Goal: Task Accomplishment & Management: Complete application form

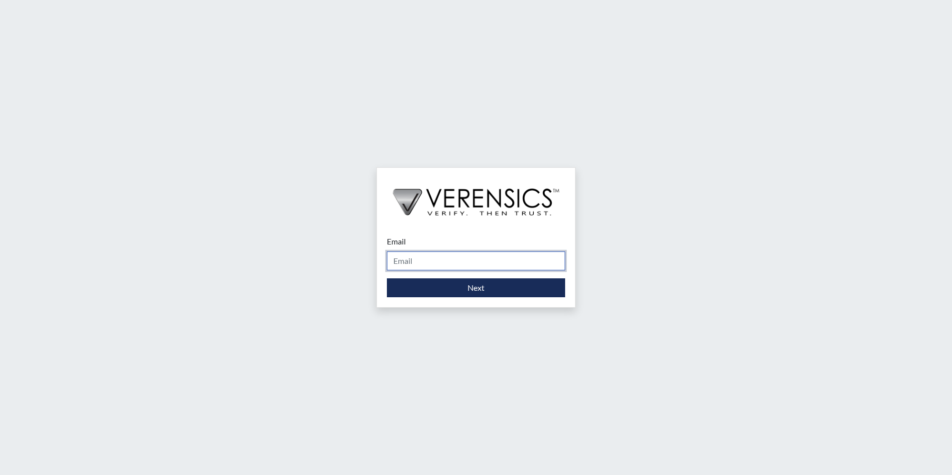
click at [432, 262] on input "Email" at bounding box center [476, 261] width 178 height 19
type input "[PERSON_NAME][EMAIL_ADDRESS][PERSON_NAME][DOMAIN_NAME]"
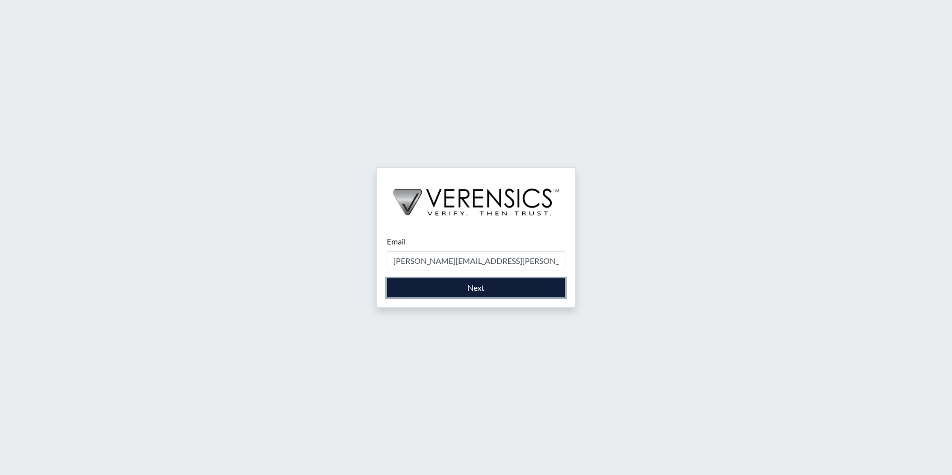
click at [459, 285] on button "Next" at bounding box center [476, 287] width 178 height 19
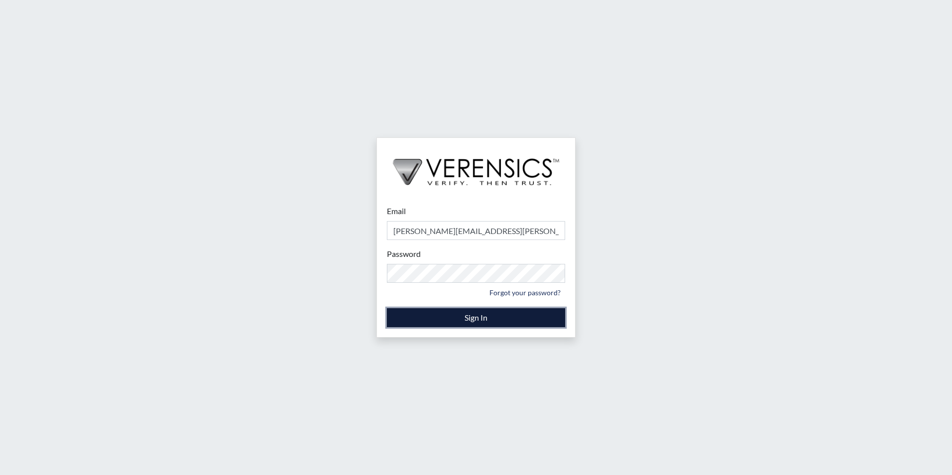
click at [478, 314] on button "Sign In" at bounding box center [476, 317] width 178 height 19
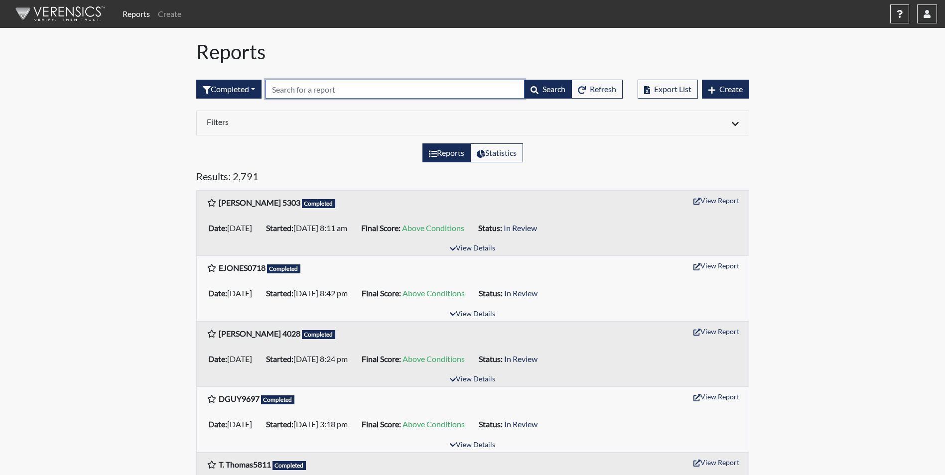
click at [286, 90] on input "text" at bounding box center [394, 89] width 259 height 19
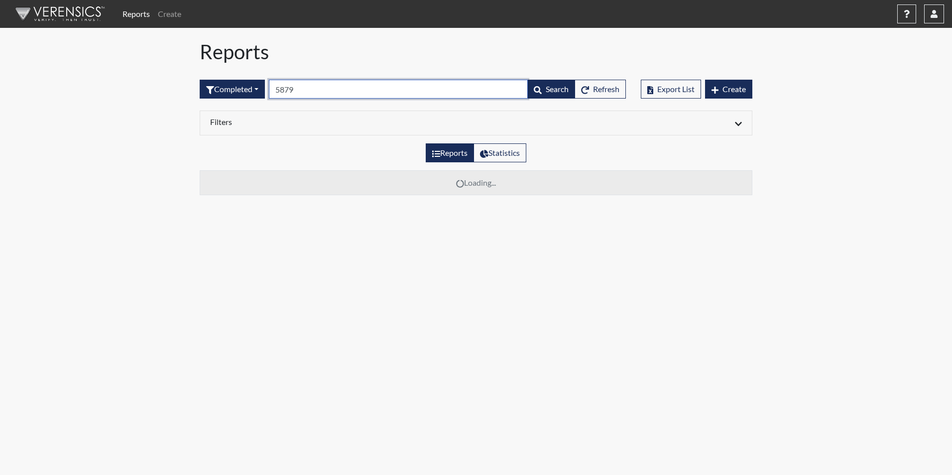
type input "5879"
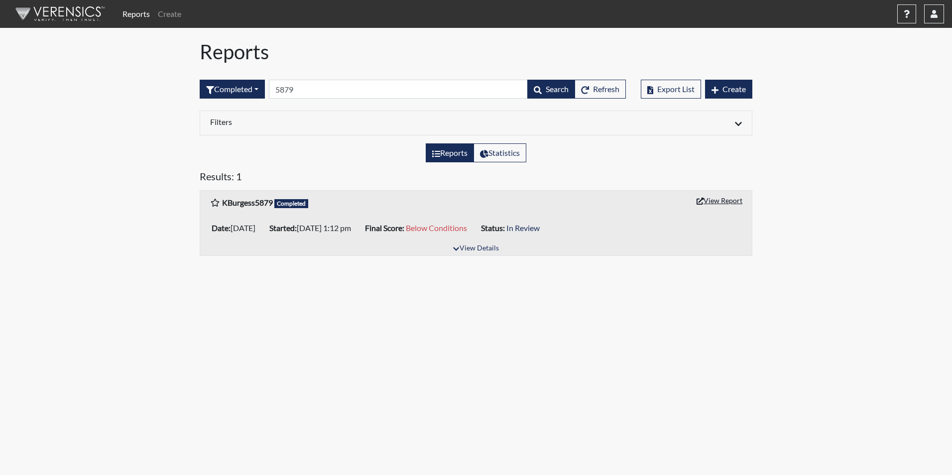
click at [713, 199] on button "View Report" at bounding box center [719, 200] width 55 height 15
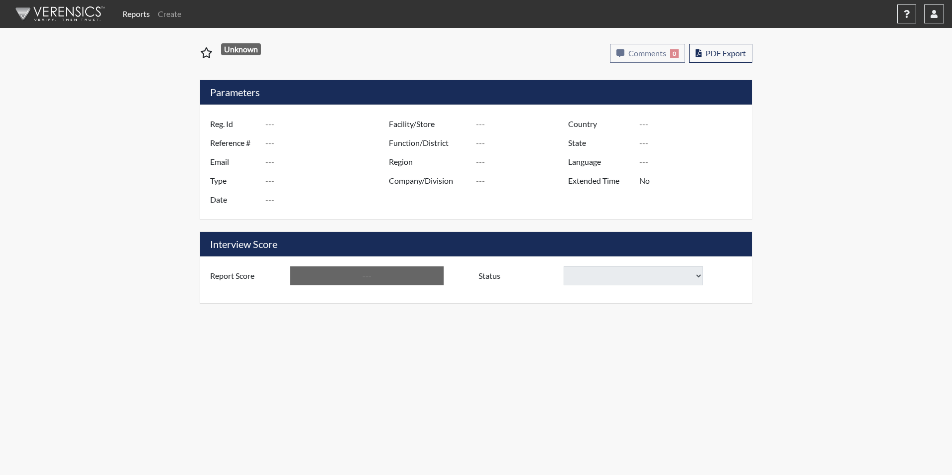
type input "KBurgess5879"
type input "51117"
type input "[EMAIL_ADDRESS][PERSON_NAME][DOMAIN_NAME]"
type input "Corrections Pre-Employment"
type input "[DATE]"
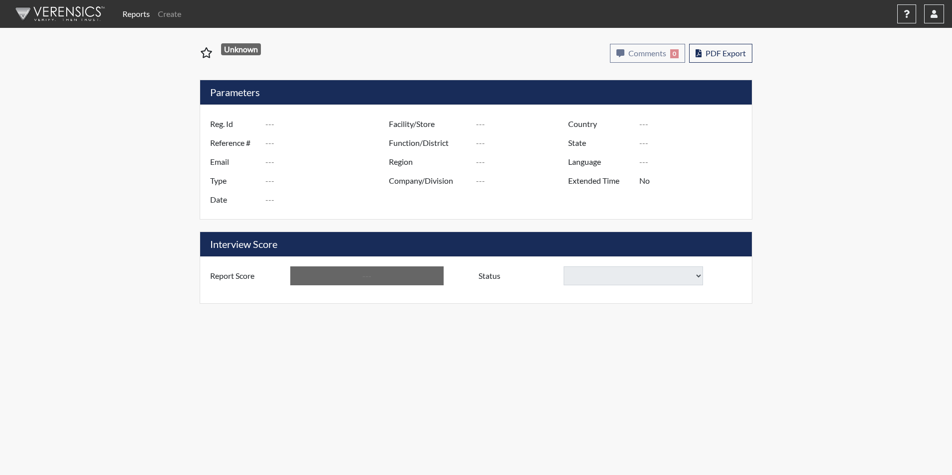
type input "[PERSON_NAME]"
type input "[GEOGRAPHIC_DATA]"
type input "[US_STATE]"
type input "English"
type input "Yes"
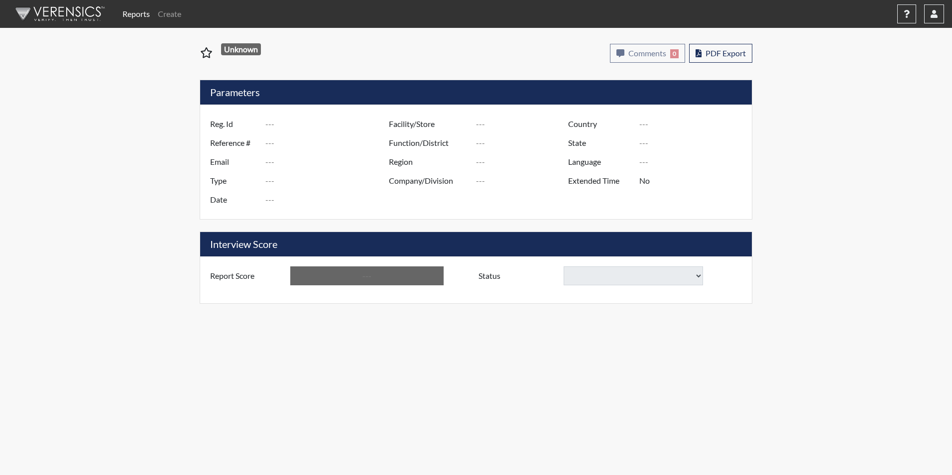
type input "Below Conditions"
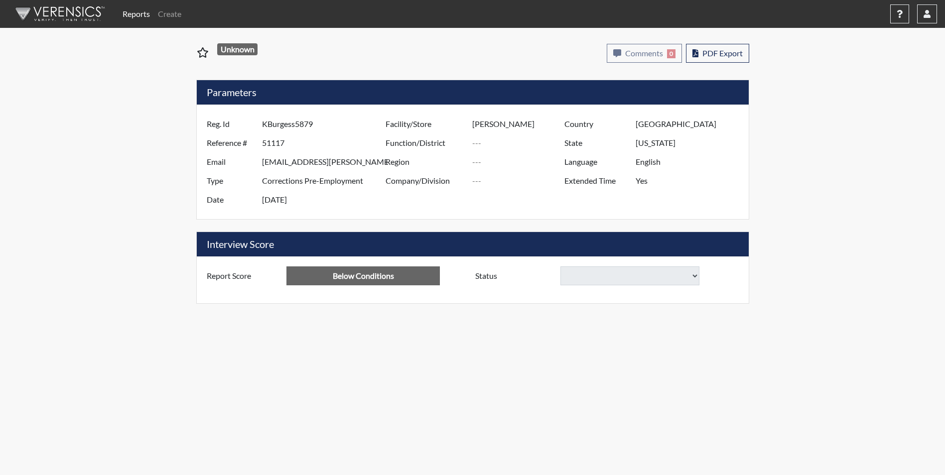
select select
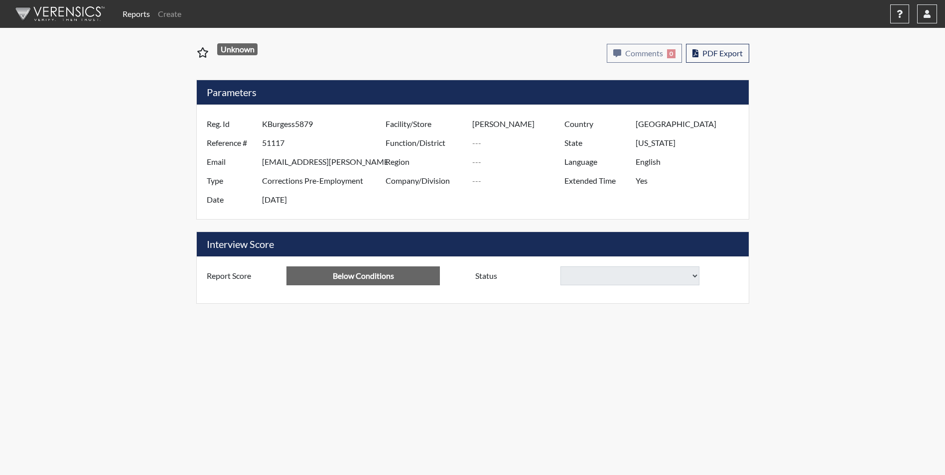
select select
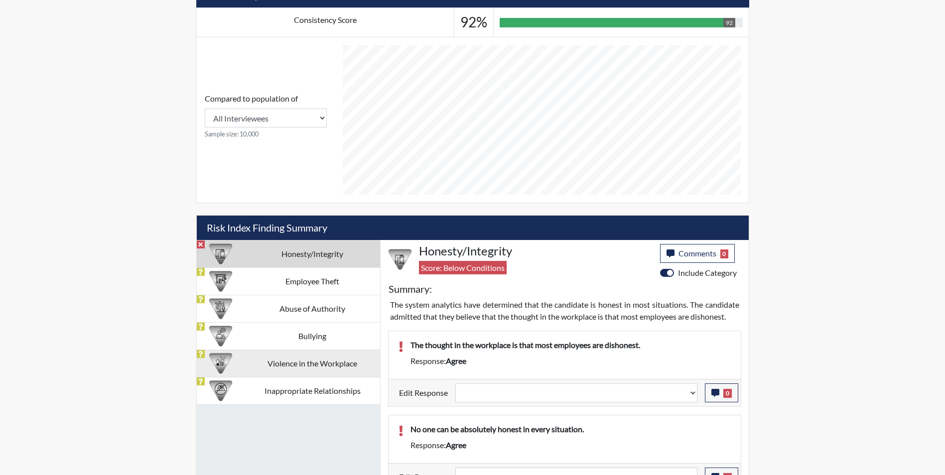
scroll to position [436, 0]
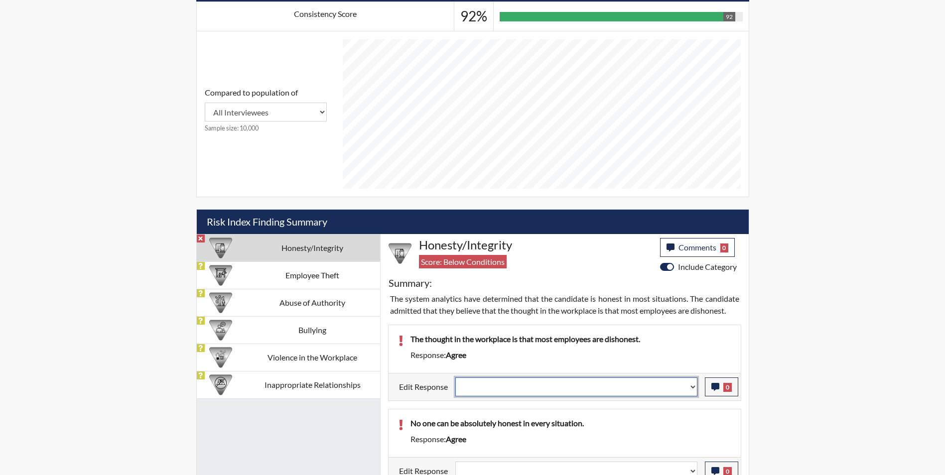
click at [509, 387] on select "Question is not relevant. Results will be updated. Reasonable explanation provi…" at bounding box center [576, 387] width 242 height 19
select select "reasonable-explanation-provided"
click at [455, 378] on select "Question is not relevant. Results will be updated. Reasonable explanation provi…" at bounding box center [576, 387] width 242 height 19
select select
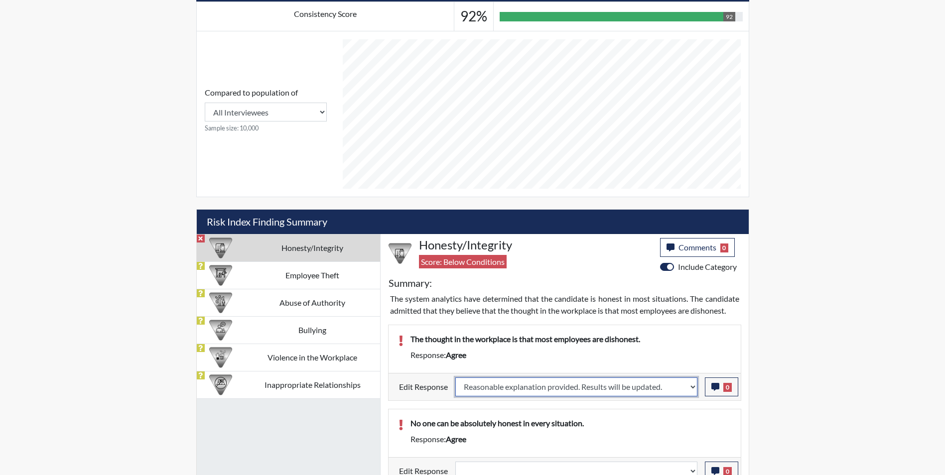
select select
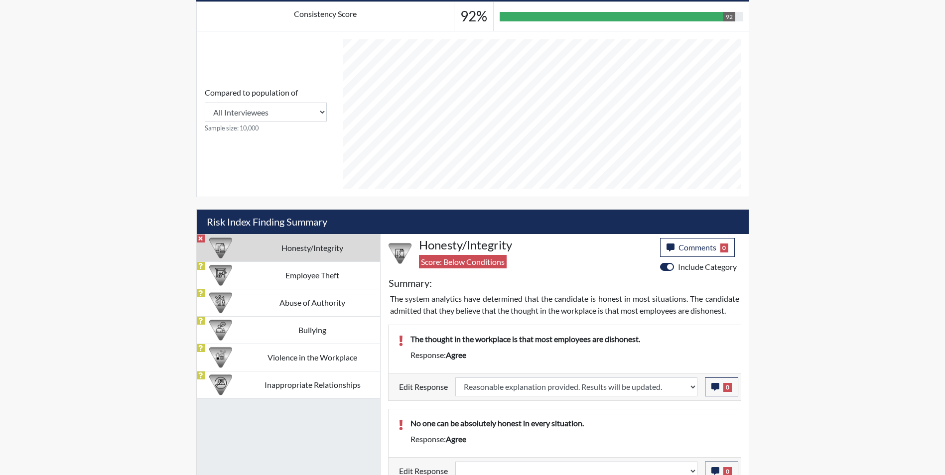
select select
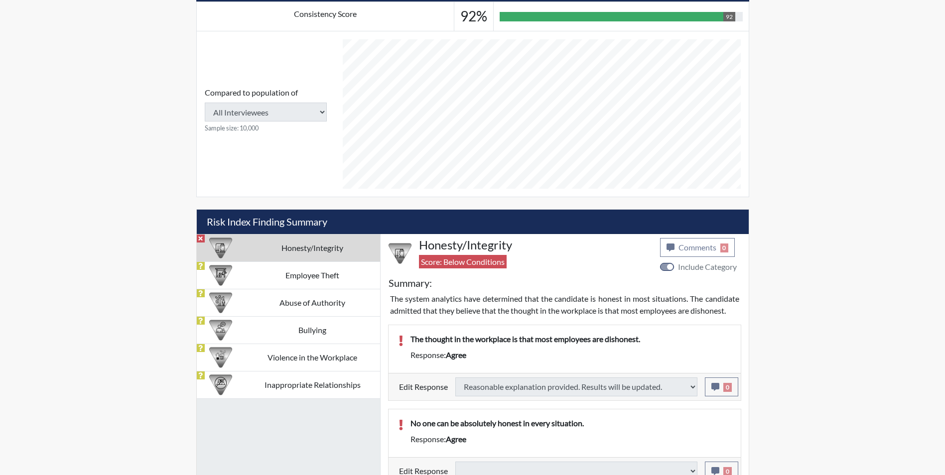
type input "Above Conditions"
select select
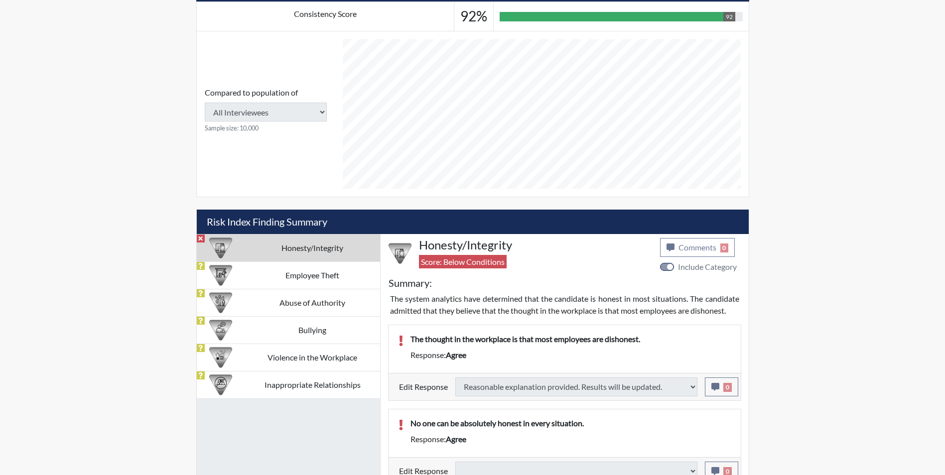
select select
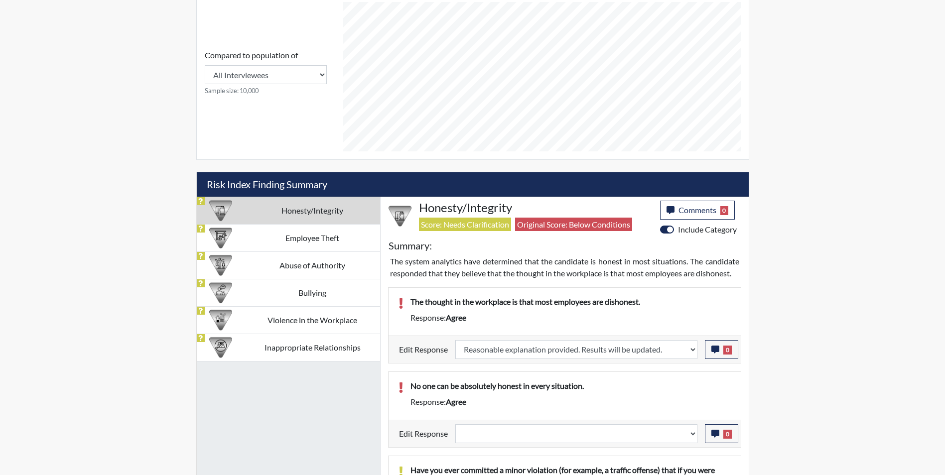
scroll to position [536, 0]
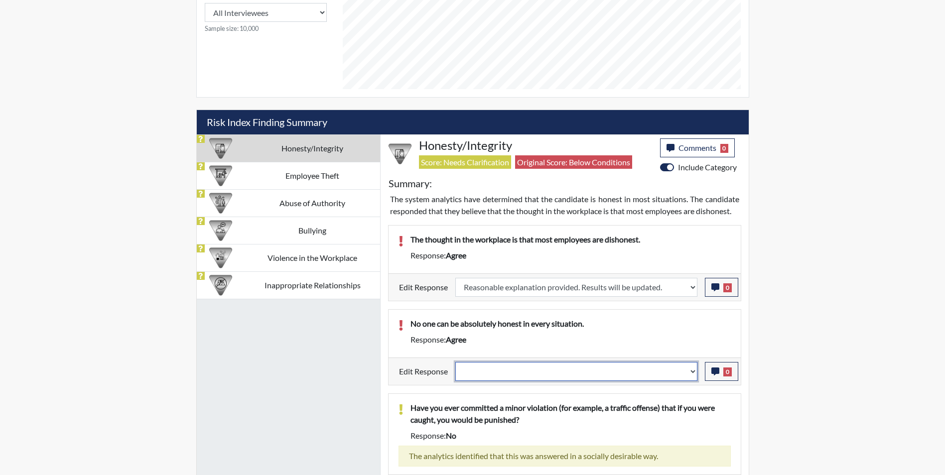
click at [491, 374] on select "Question is not relevant. Results will be updated. Reasonable explanation provi…" at bounding box center [576, 371] width 242 height 19
click at [484, 373] on select "Question is not relevant. Results will be updated. Reasonable explanation provi…" at bounding box center [576, 371] width 242 height 19
drag, startPoint x: 490, startPoint y: 375, endPoint x: 491, endPoint y: 383, distance: 8.1
click at [490, 375] on select "Question is not relevant. Results will be updated. Reasonable explanation provi…" at bounding box center [576, 371] width 242 height 19
select select "reasonable-explanation-provided"
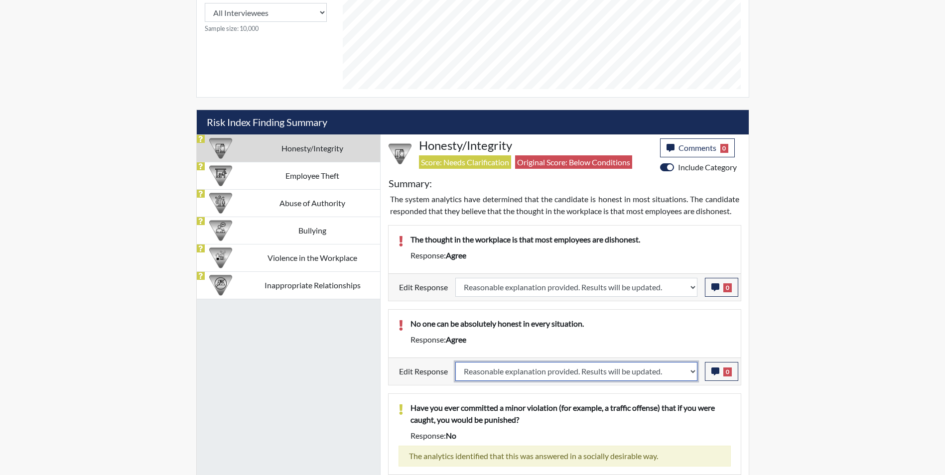
click at [455, 362] on select "Question is not relevant. Results will be updated. Reasonable explanation provi…" at bounding box center [576, 371] width 242 height 19
select select
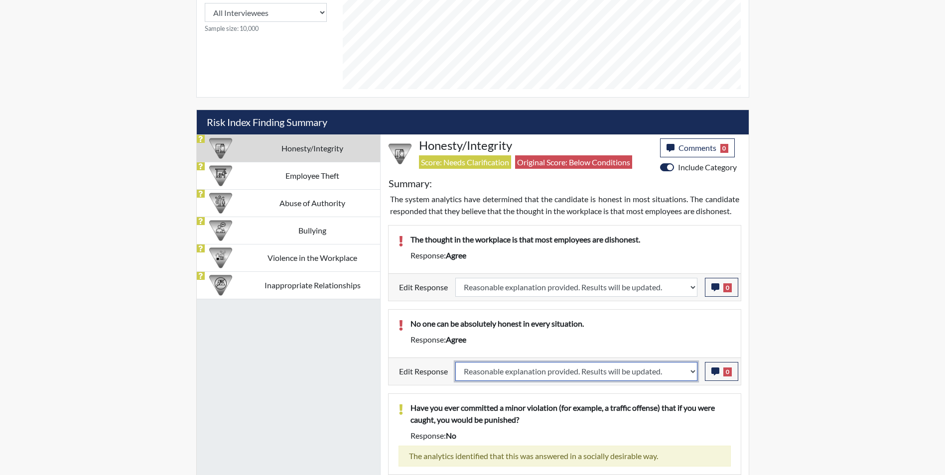
select select
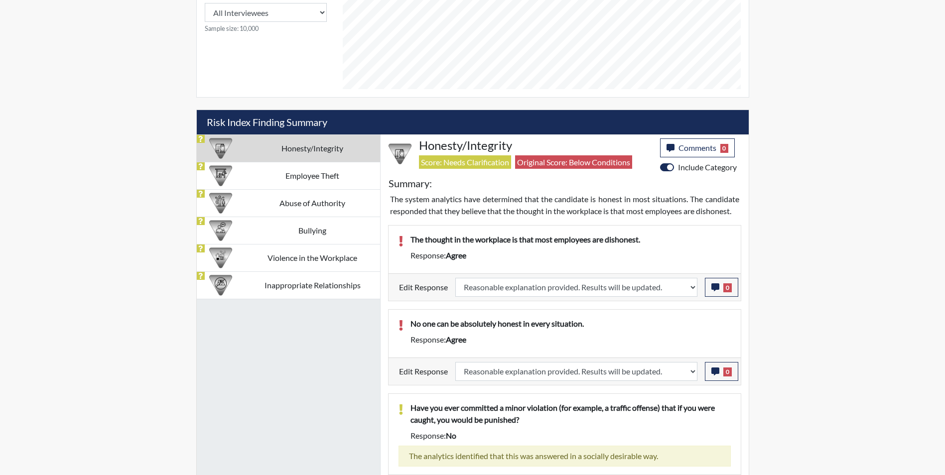
select select
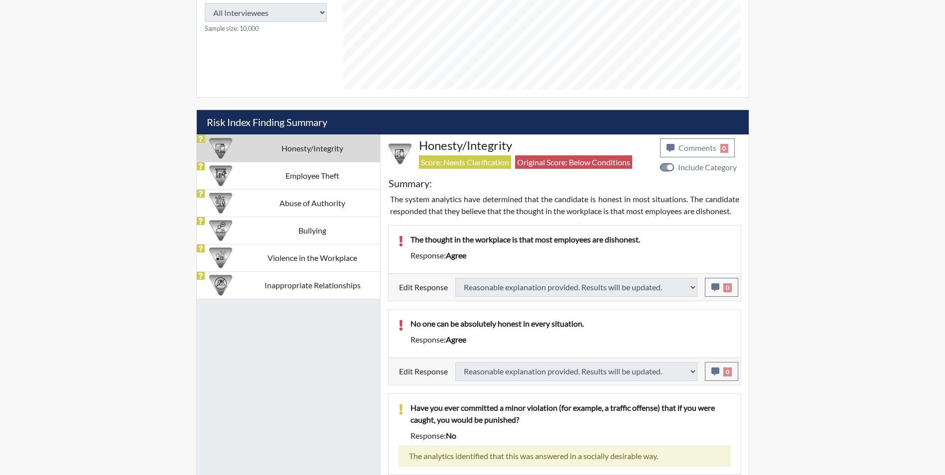
select select
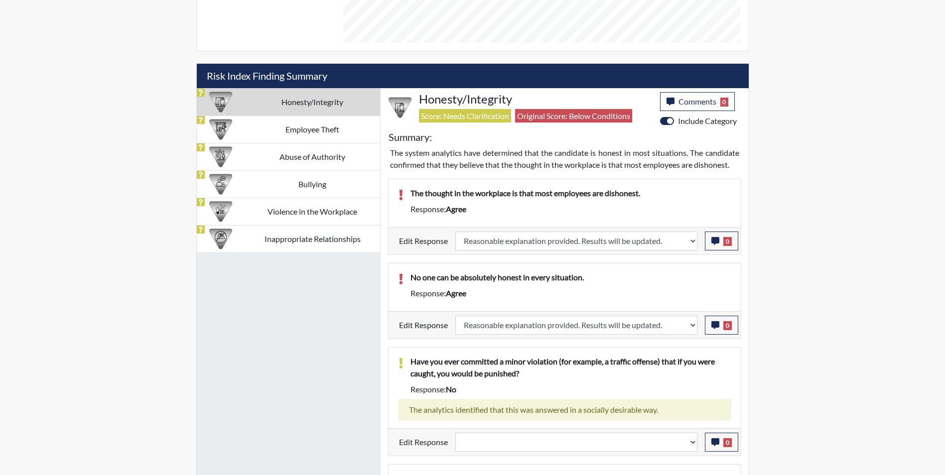
scroll to position [636, 0]
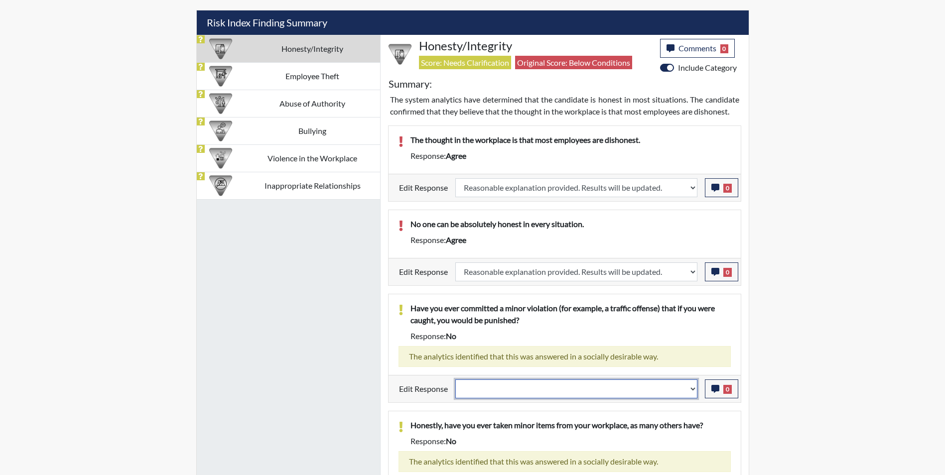
click at [503, 391] on select "Question is not relevant. Results will be updated. Reasonable explanation provi…" at bounding box center [576, 389] width 242 height 19
select select "reasonable-explanation-provided"
click at [455, 380] on select "Question is not relevant. Results will be updated. Reasonable explanation provi…" at bounding box center [576, 389] width 242 height 19
select select
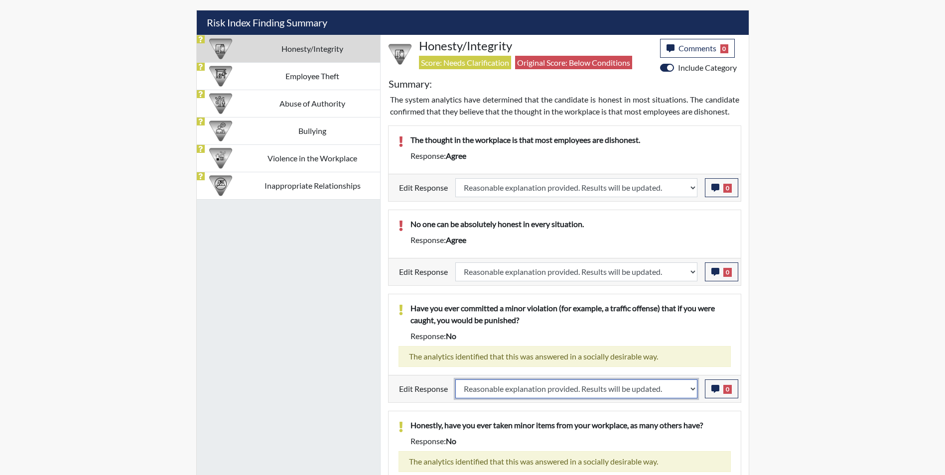
select select
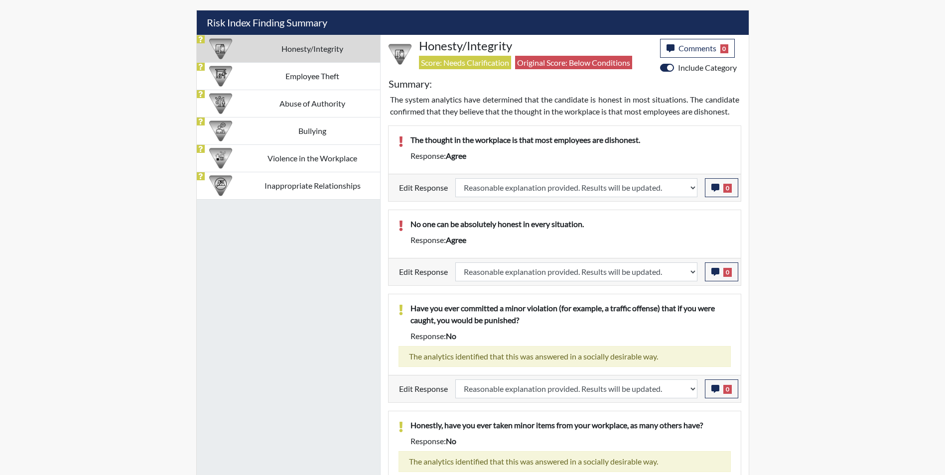
select select
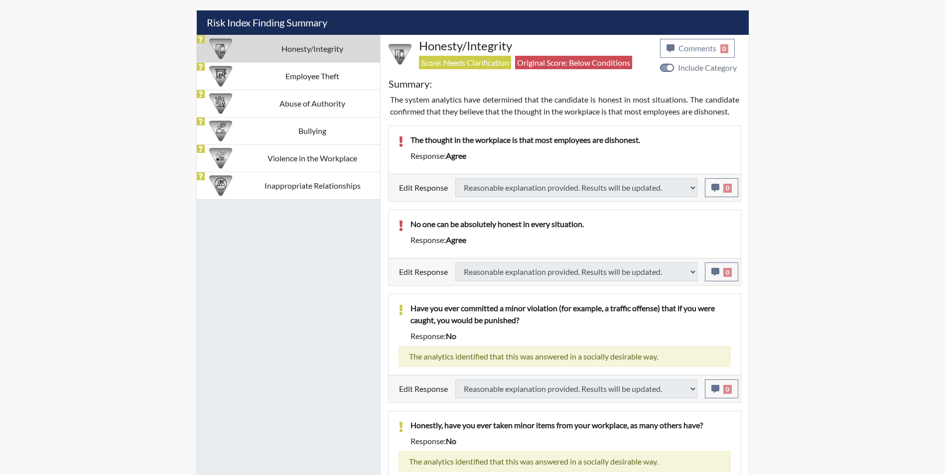
select select
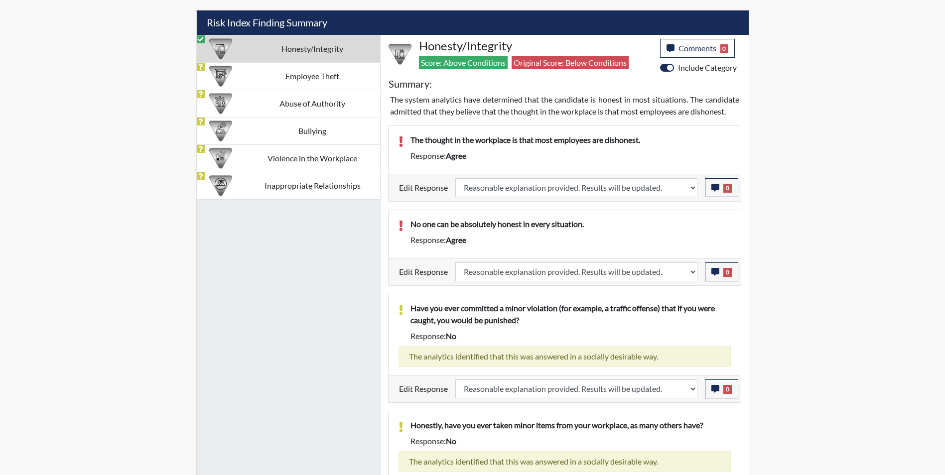
scroll to position [165, 414]
click at [282, 79] on td "Employee Theft" at bounding box center [312, 75] width 135 height 27
select select
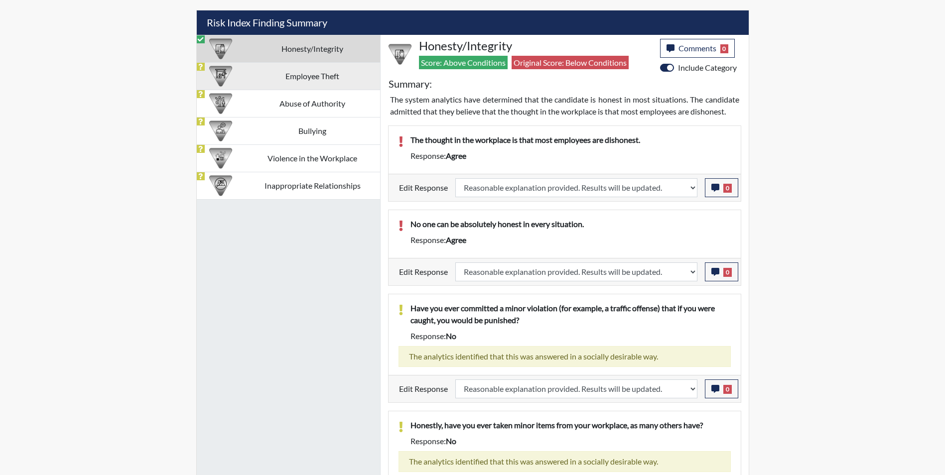
select select
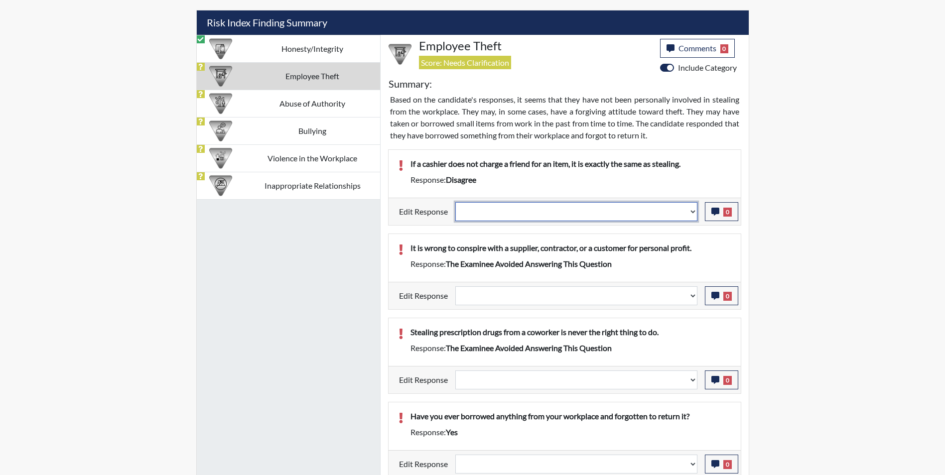
click at [484, 210] on select "Question is not relevant. Results will be updated. Reasonable explanation provi…" at bounding box center [576, 211] width 242 height 19
select select "reasonable-explanation-provided"
click at [455, 202] on select "Question is not relevant. Results will be updated. Reasonable explanation provi…" at bounding box center [576, 211] width 242 height 19
select select
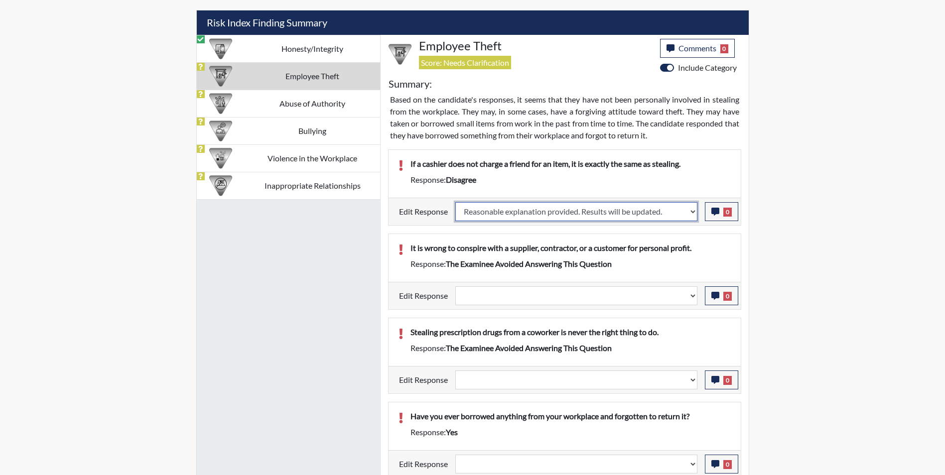
select select
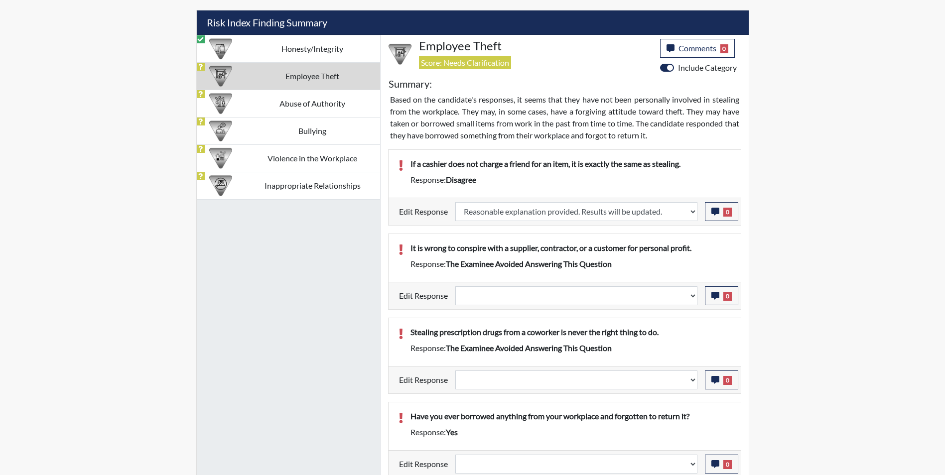
select select
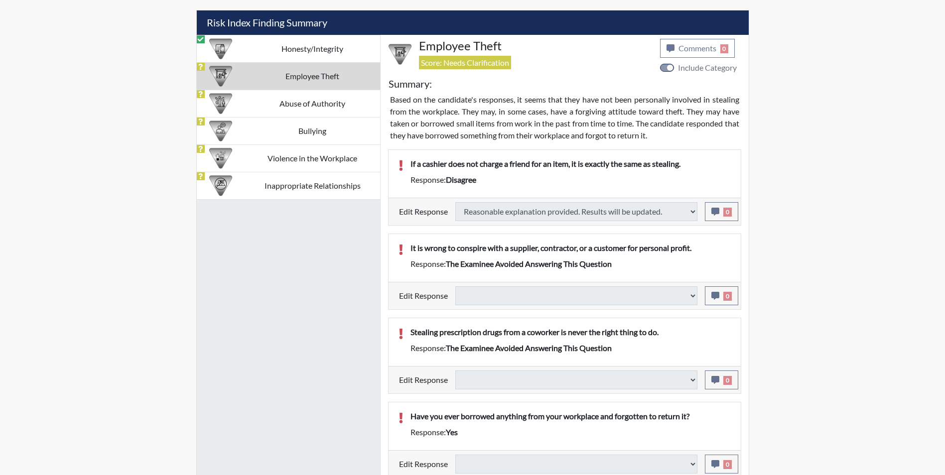
select select
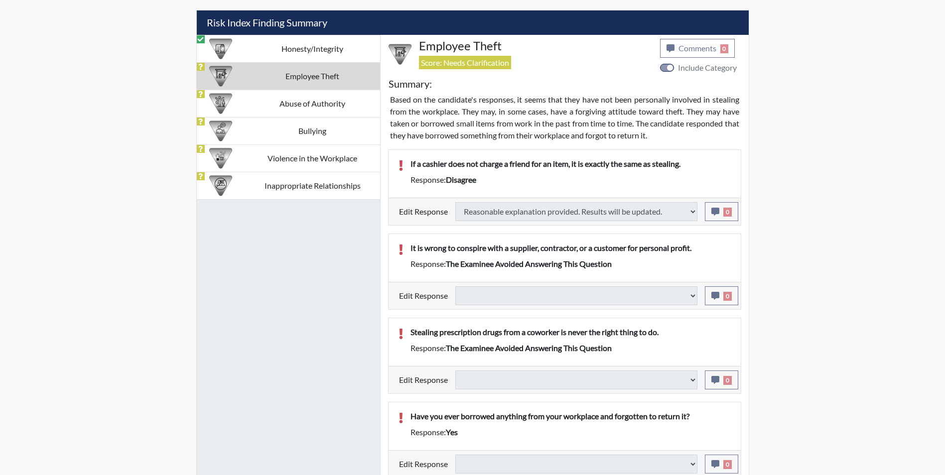
select select
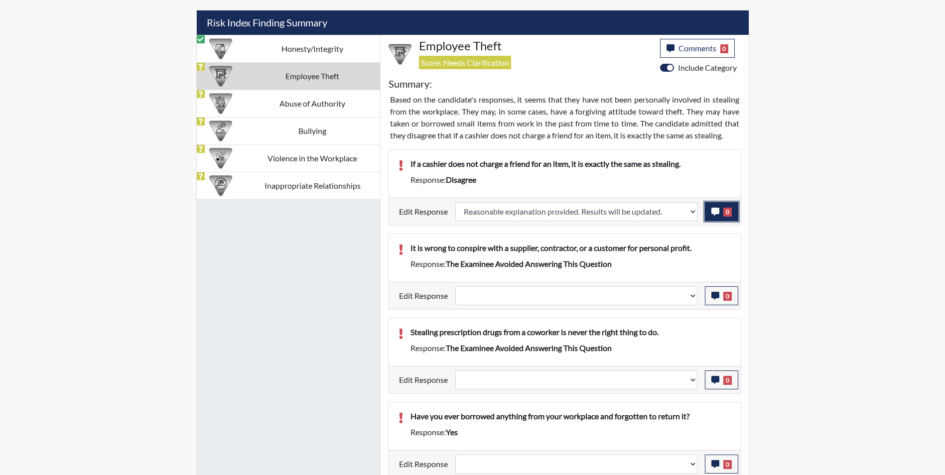
click at [715, 213] on icon "button" at bounding box center [715, 212] width 8 height 8
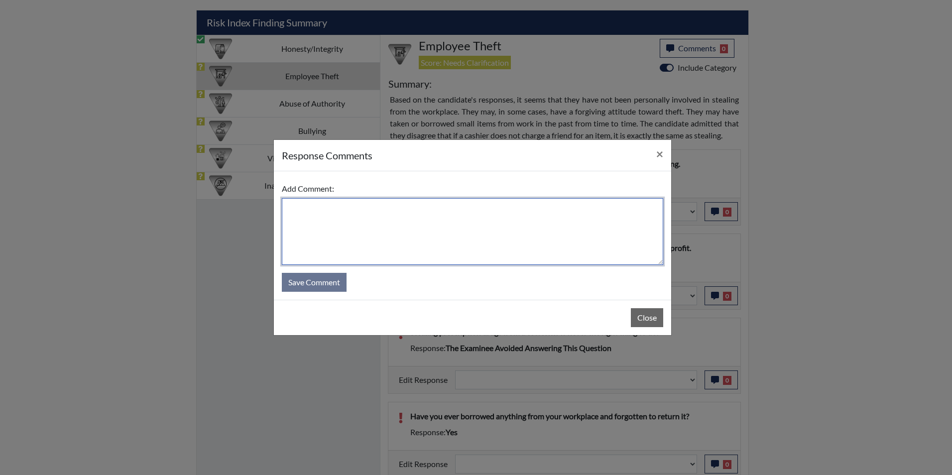
click at [467, 233] on textarea at bounding box center [473, 231] width 382 height 67
type textarea "Applicant disagrees"
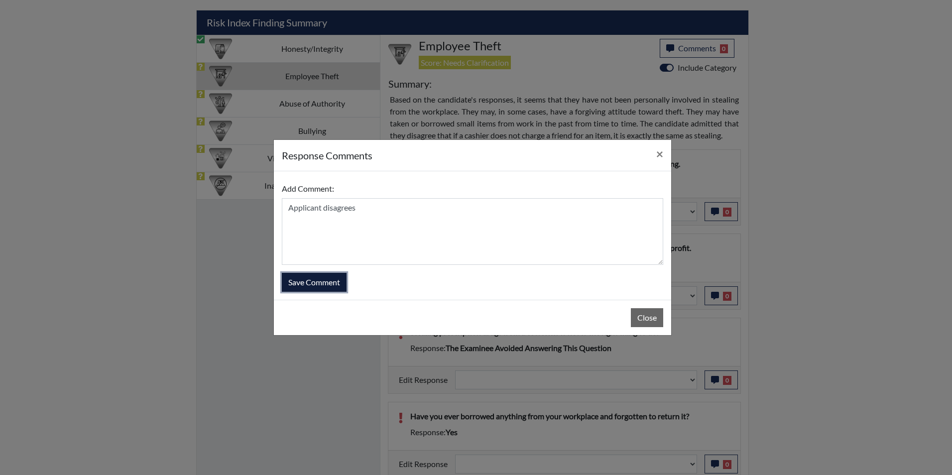
click at [319, 280] on button "Save Comment" at bounding box center [314, 282] width 65 height 19
select select
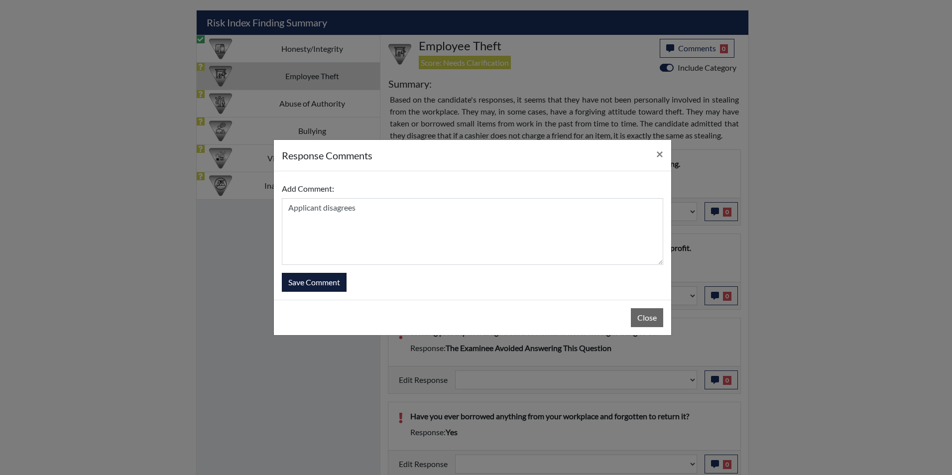
select select
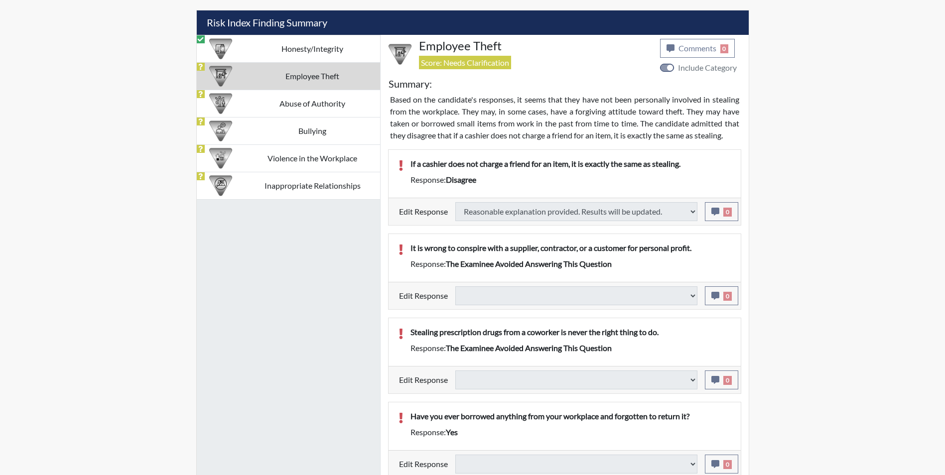
select select
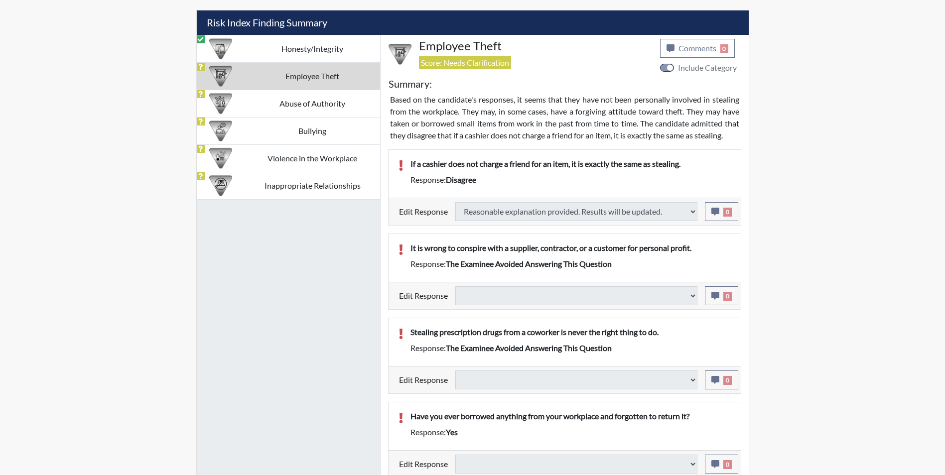
select select
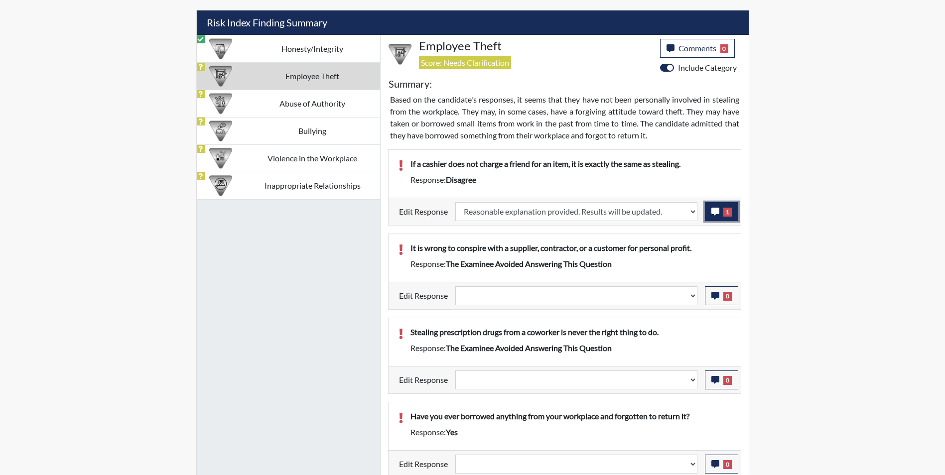
click at [713, 212] on icon "button" at bounding box center [715, 212] width 8 height 8
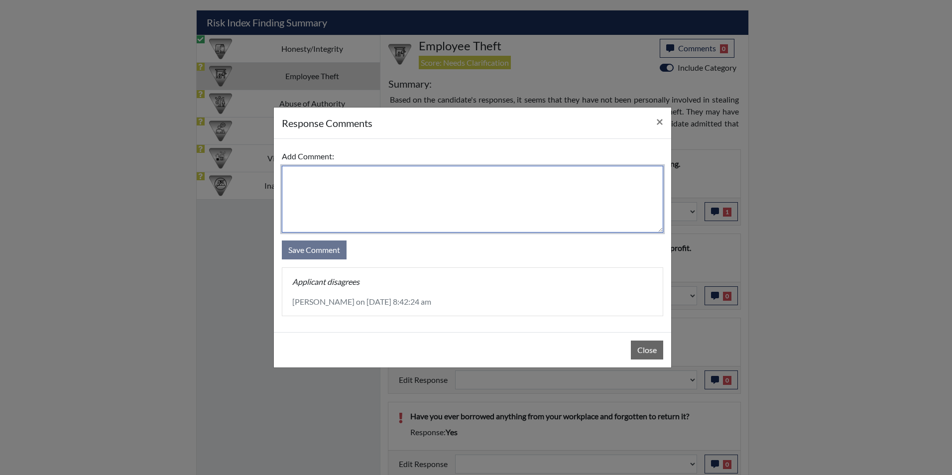
click at [323, 179] on textarea at bounding box center [473, 199] width 382 height 67
type textarea "Applicant agrees"
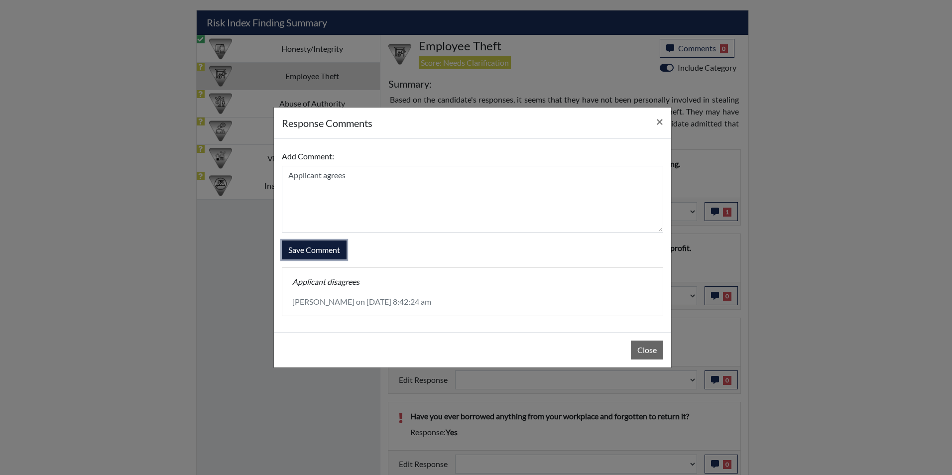
click at [322, 253] on button "Save Comment" at bounding box center [314, 250] width 65 height 19
select select
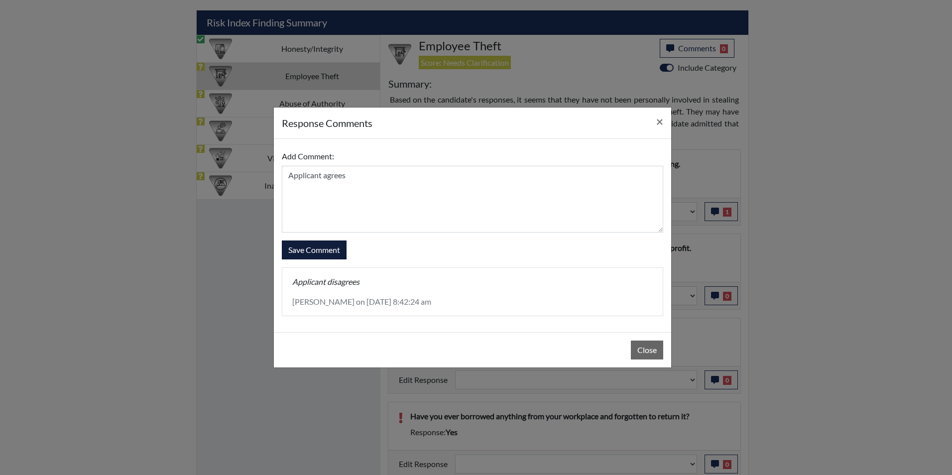
select select
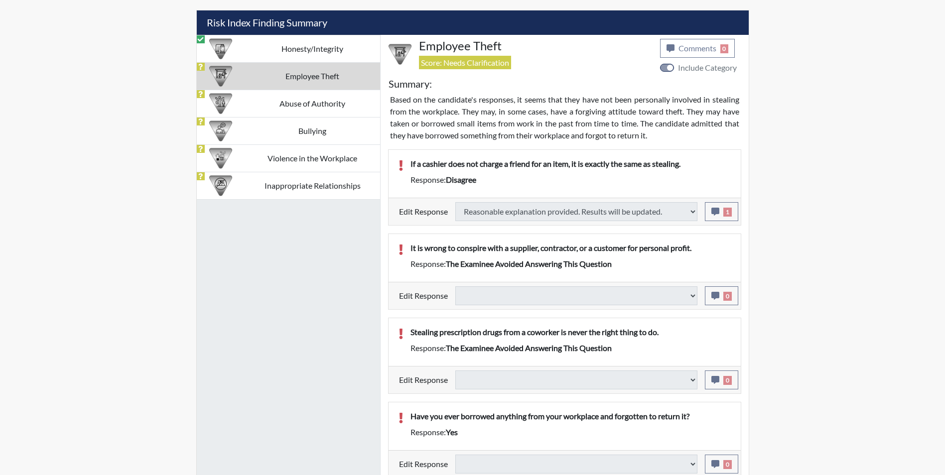
select select
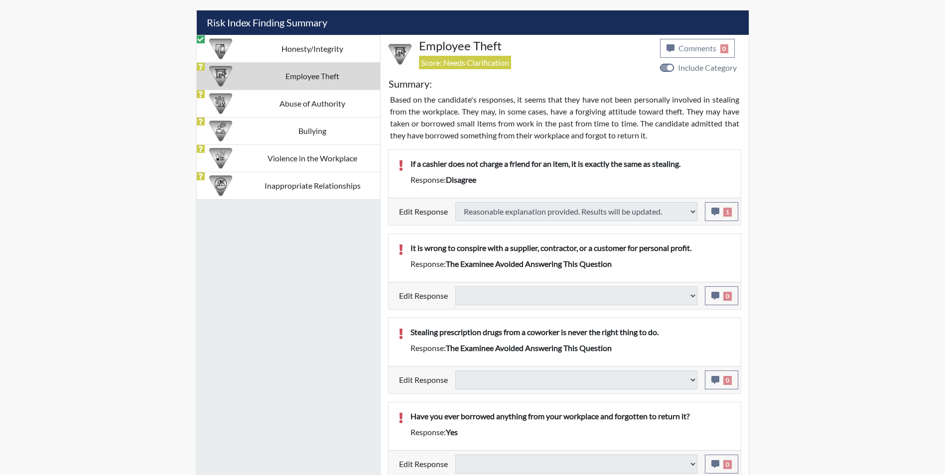
select select
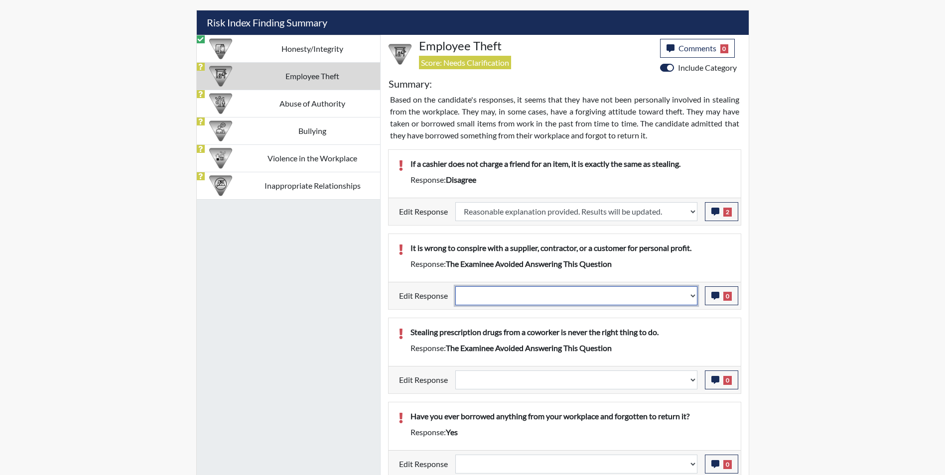
click at [488, 299] on select "Question is not relevant. Results will be updated. Reasonable explanation provi…" at bounding box center [576, 295] width 242 height 19
select select "reasonable-explanation-provided"
click at [455, 286] on select "Question is not relevant. Results will be updated. Reasonable explanation provi…" at bounding box center [576, 295] width 242 height 19
select select
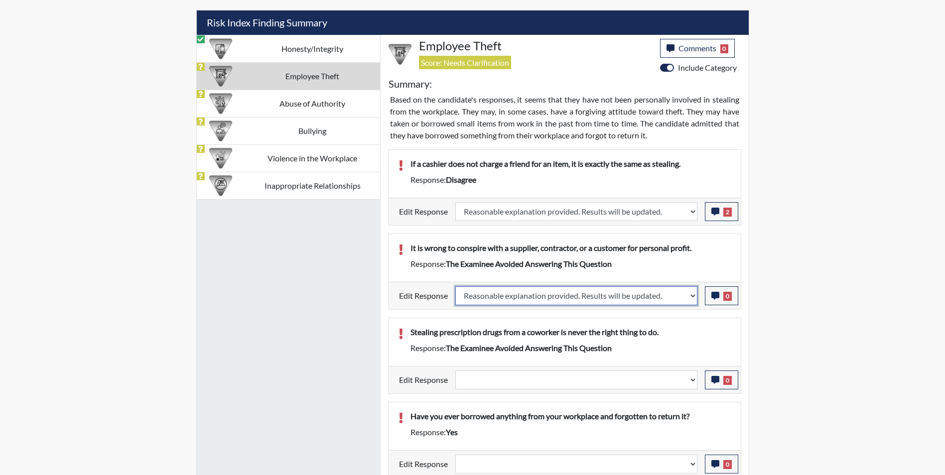
select select
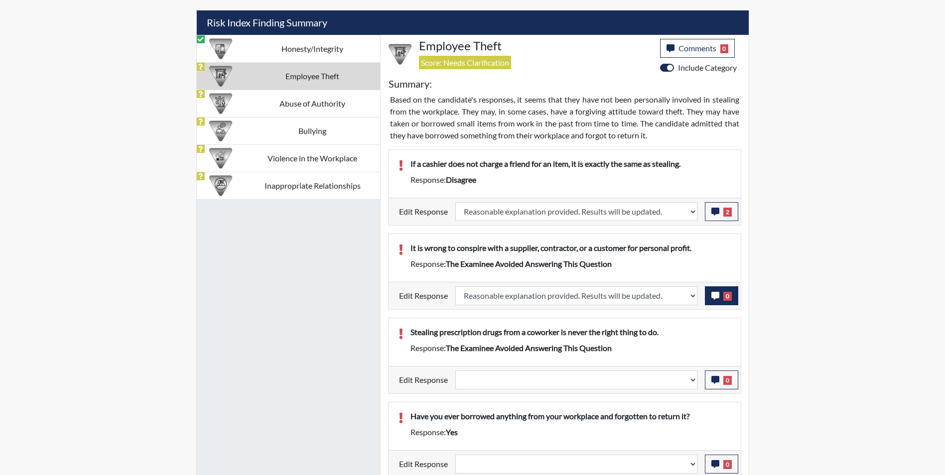
select select
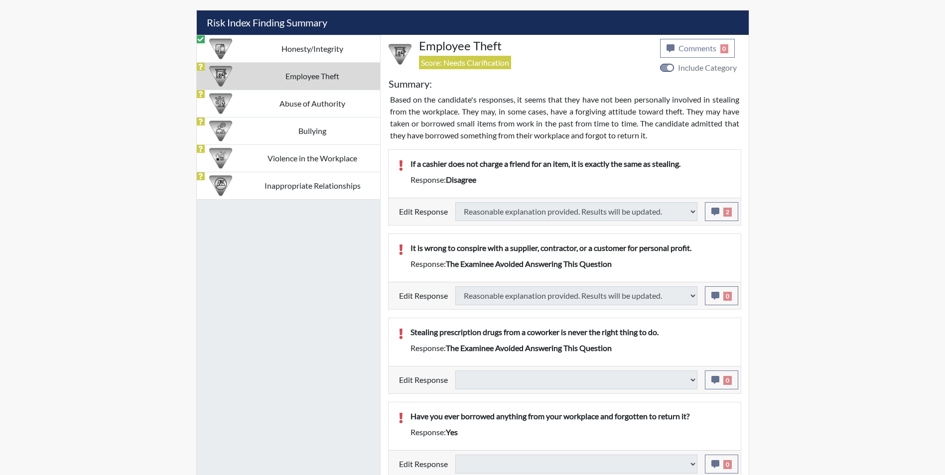
select select
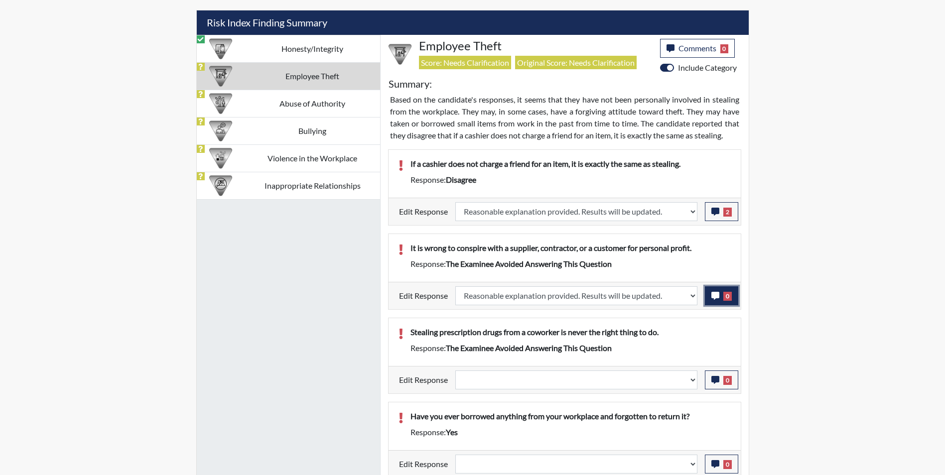
click at [715, 297] on icon "button" at bounding box center [715, 296] width 8 height 8
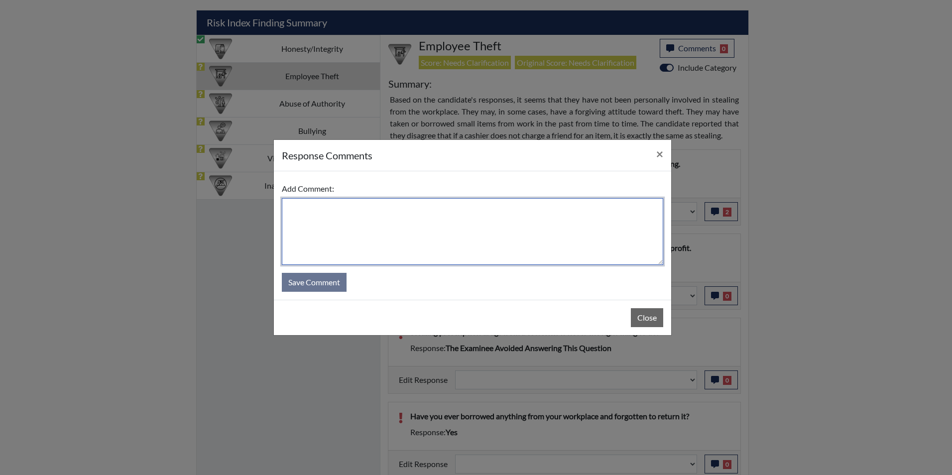
click at [415, 221] on textarea at bounding box center [473, 231] width 382 height 67
type textarea "Applicant agrees"
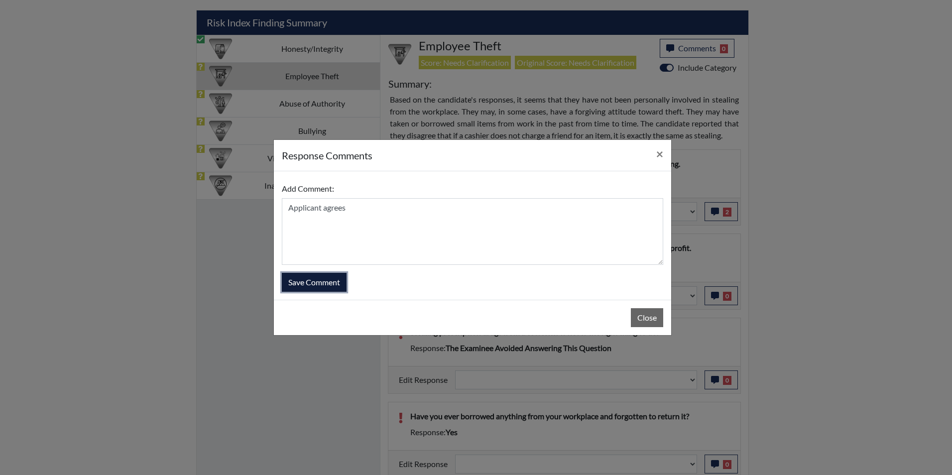
click at [313, 280] on button "Save Comment" at bounding box center [314, 282] width 65 height 19
select select
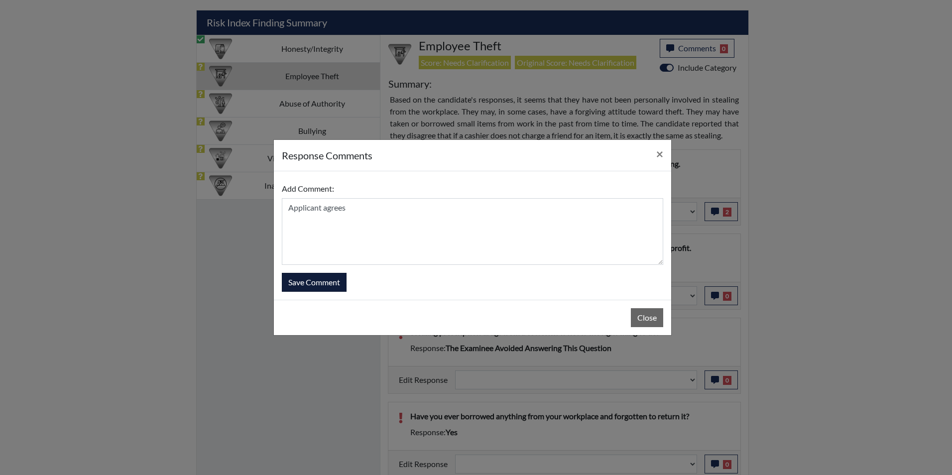
select select
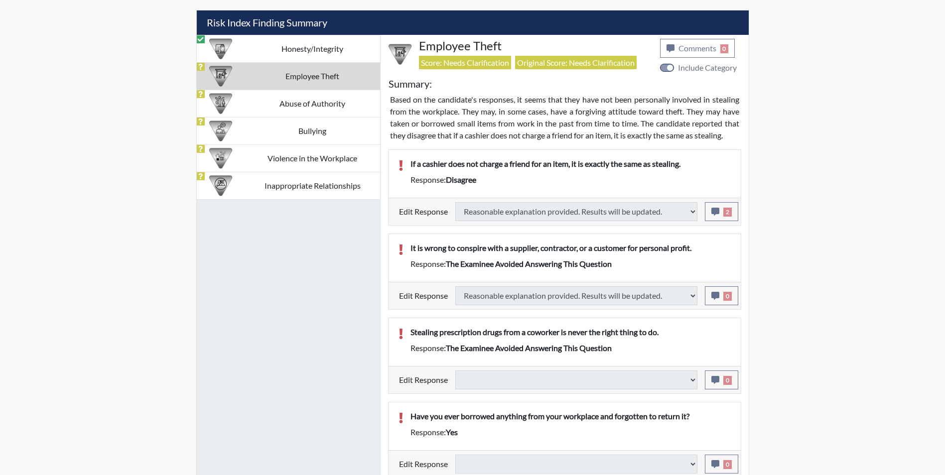
select select
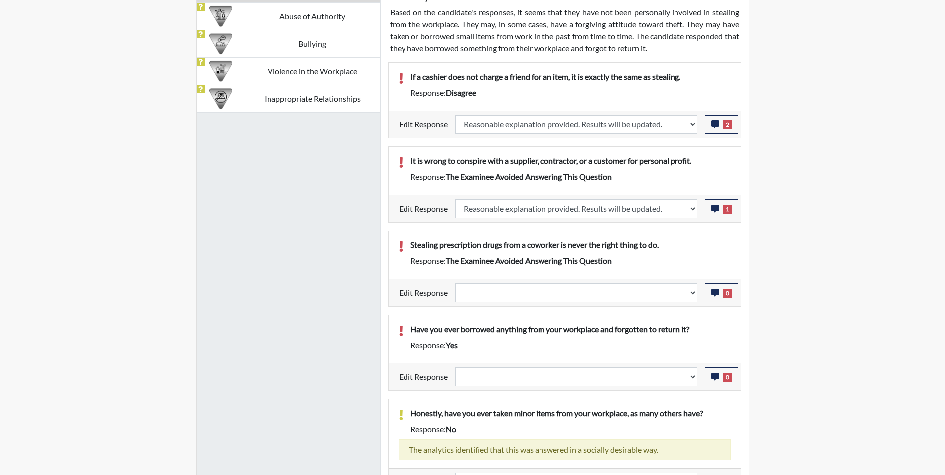
scroll to position [735, 0]
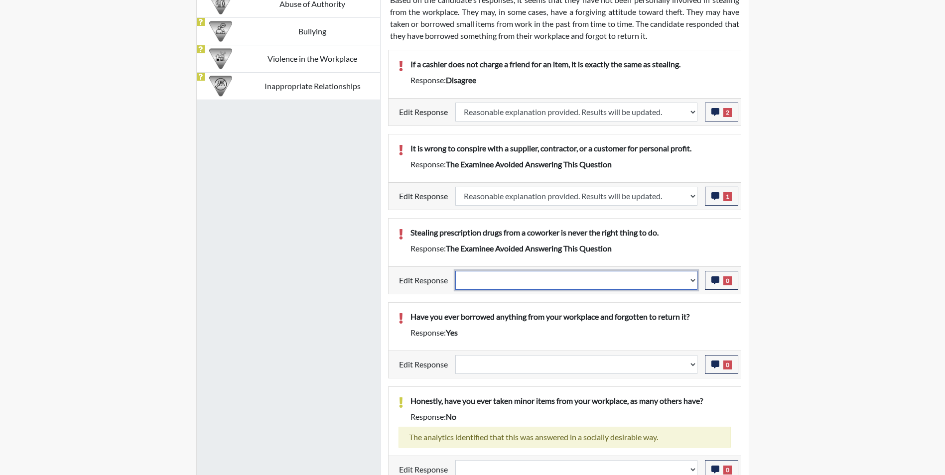
click at [536, 278] on select "Question is not relevant. Results will be updated. Reasonable explanation provi…" at bounding box center [576, 280] width 242 height 19
select select "reasonable-explanation-provided"
click at [455, 271] on select "Question is not relevant. Results will be updated. Reasonable explanation provi…" at bounding box center [576, 280] width 242 height 19
select select
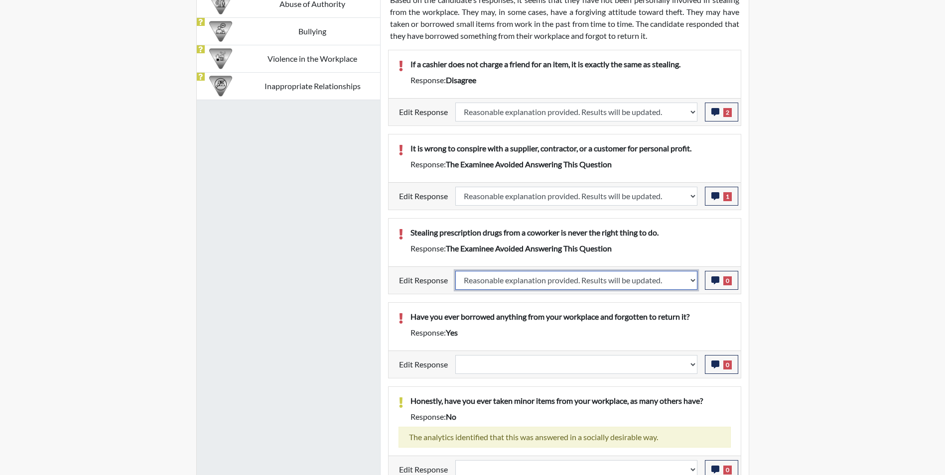
select select
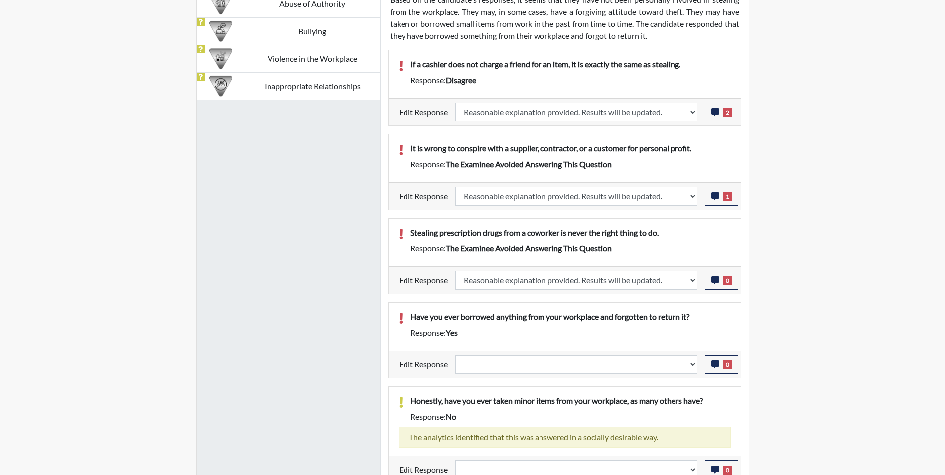
select select
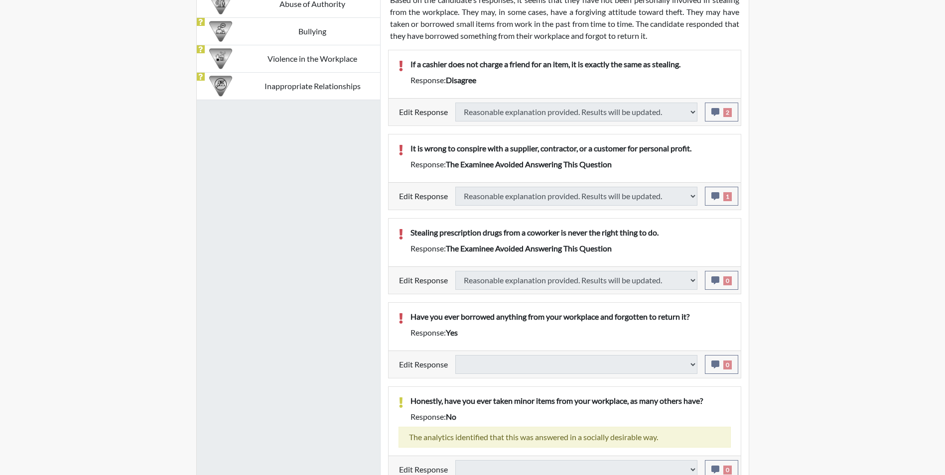
select select
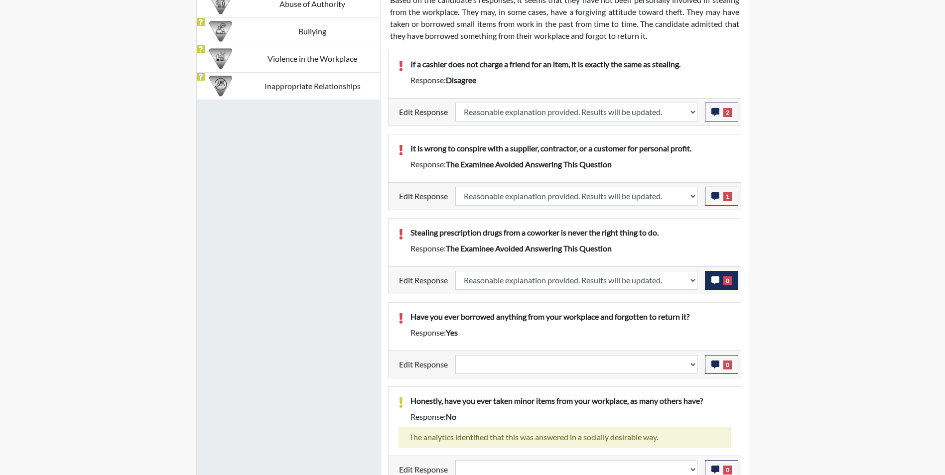
scroll to position [165, 414]
click at [714, 281] on icon "button" at bounding box center [715, 280] width 8 height 8
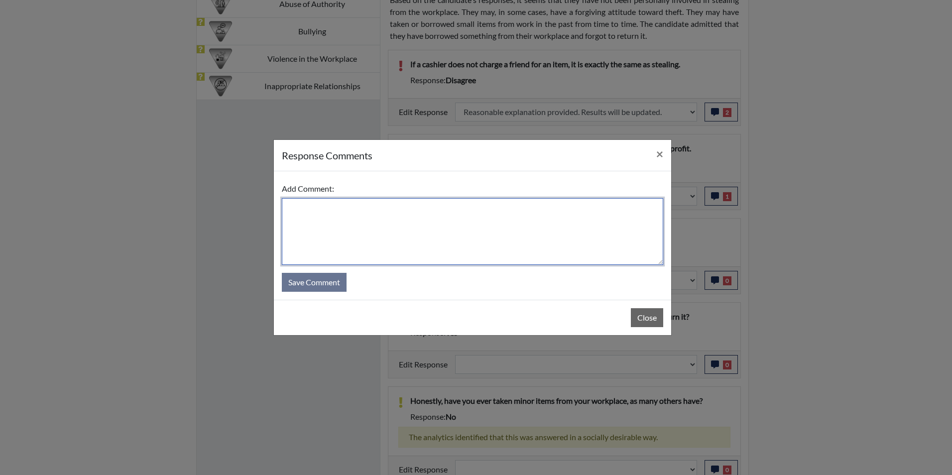
click at [419, 215] on textarea at bounding box center [473, 231] width 382 height 67
type textarea "Applicant agrees"
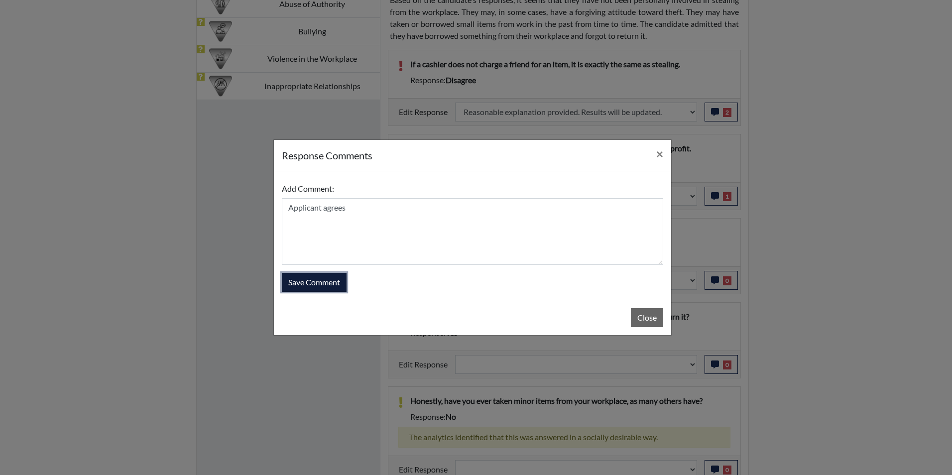
click at [338, 285] on button "Save Comment" at bounding box center [314, 282] width 65 height 19
select select
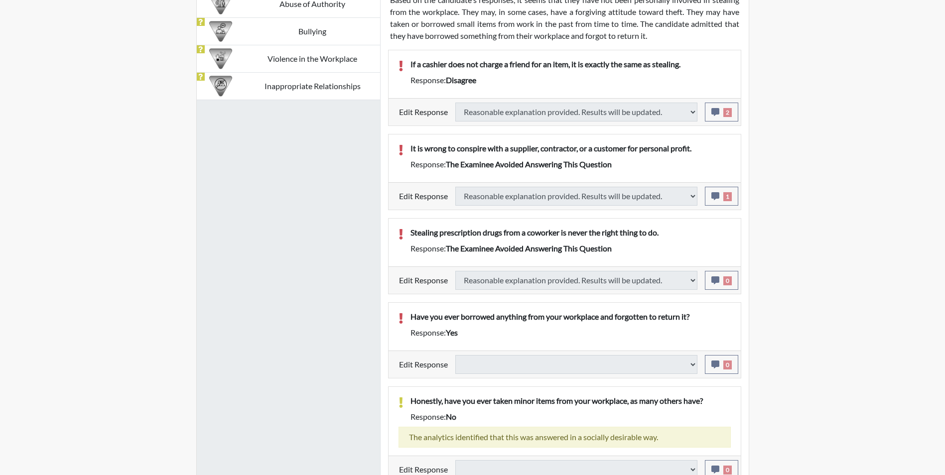
select select
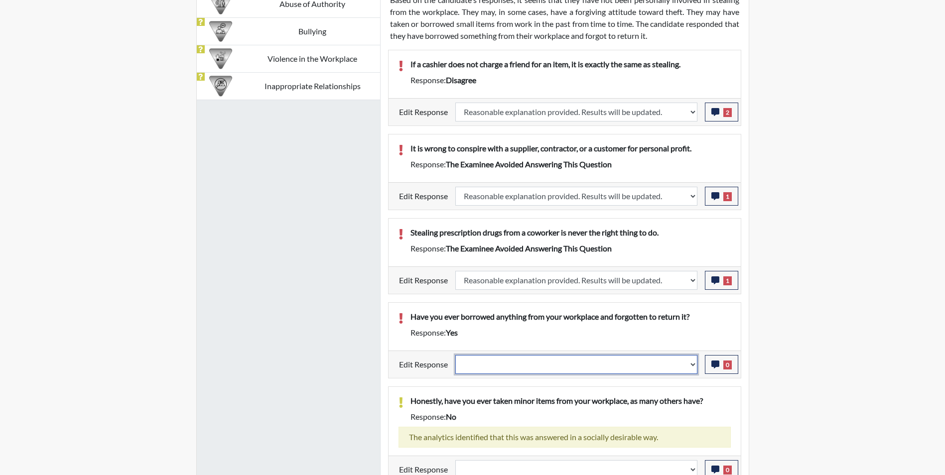
click at [508, 362] on select "Question is not relevant. Results will be updated. Reasonable explanation provi…" at bounding box center [576, 364] width 242 height 19
select select "reasonable-explanation-provided"
click at [455, 355] on select "Question is not relevant. Results will be updated. Reasonable explanation provi…" at bounding box center [576, 364] width 242 height 19
select select
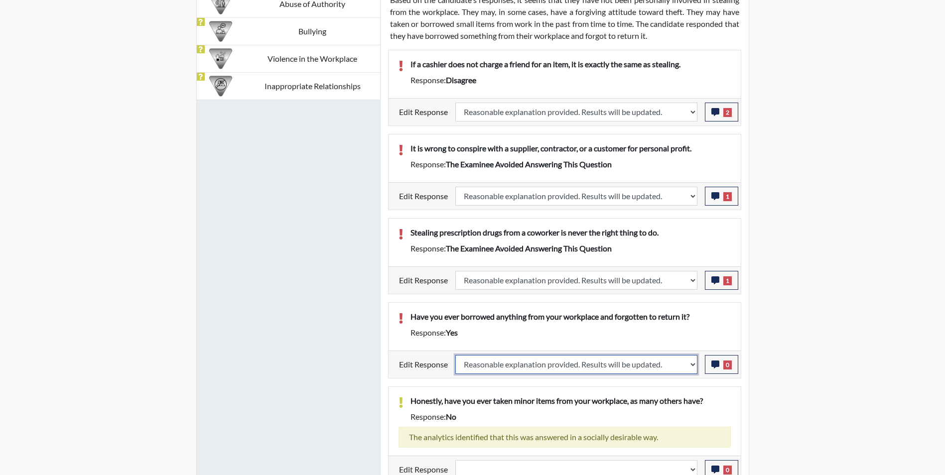
select select
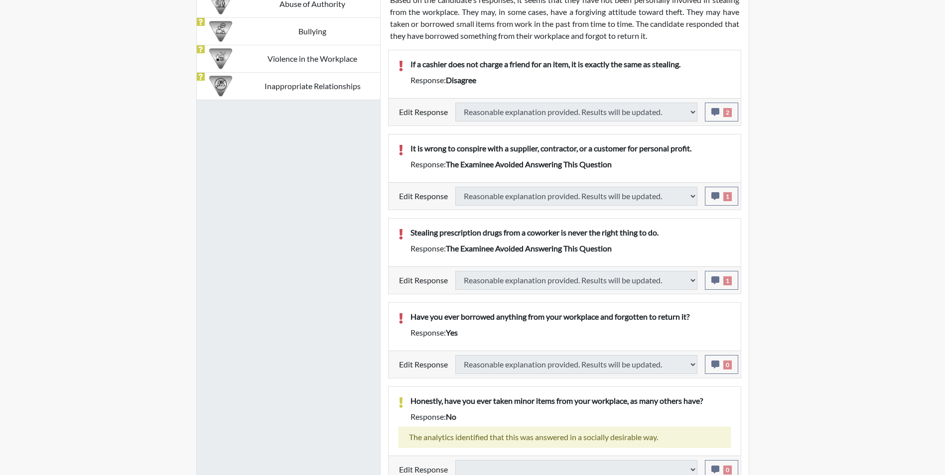
select select
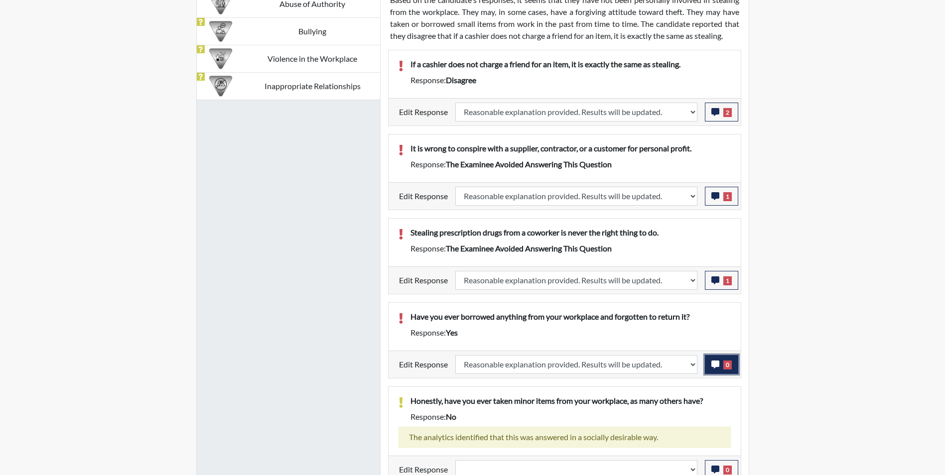
click at [715, 366] on icon "button" at bounding box center [715, 365] width 8 height 8
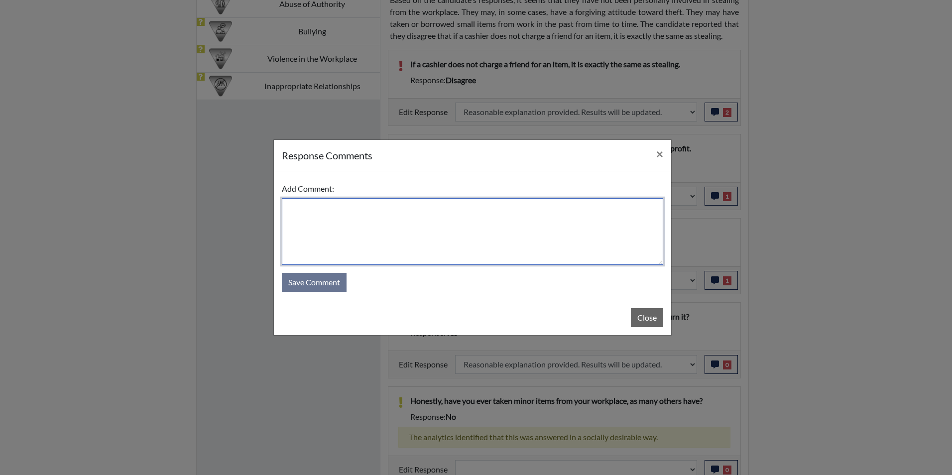
click at [393, 216] on textarea at bounding box center [473, 231] width 382 height 67
click at [288, 212] on textarea "as accidentally taken a pen home" at bounding box center [473, 231] width 382 height 67
type textarea "Has accidentally taken a pen home"
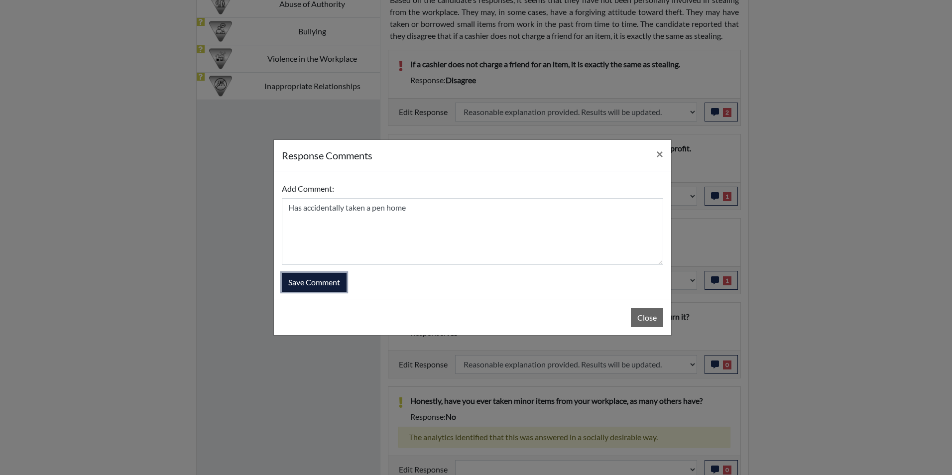
click at [314, 281] on button "Save Comment" at bounding box center [314, 282] width 65 height 19
select select
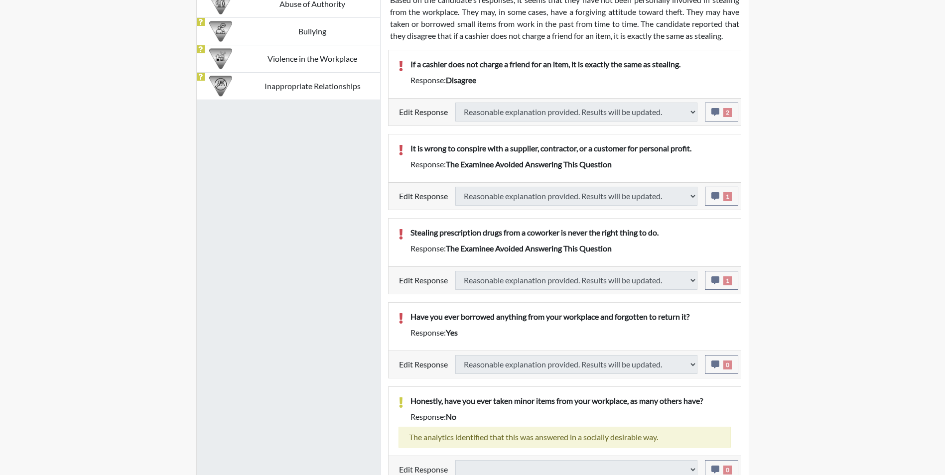
select select
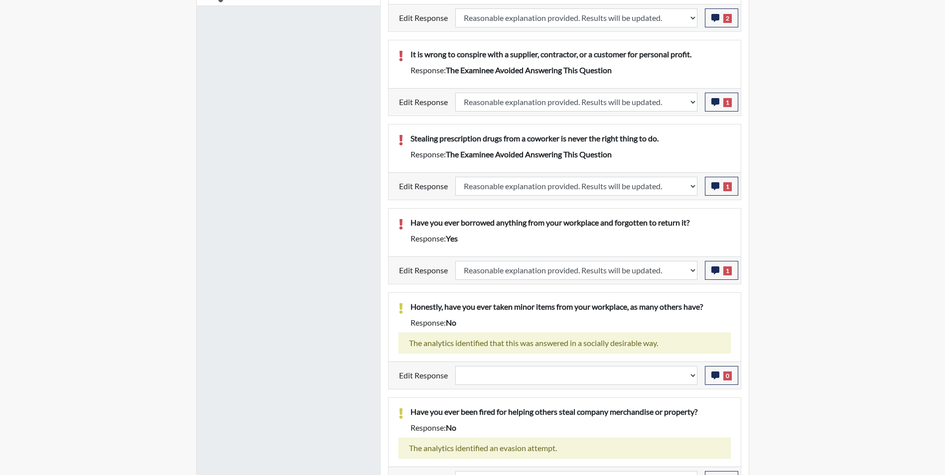
scroll to position [835, 0]
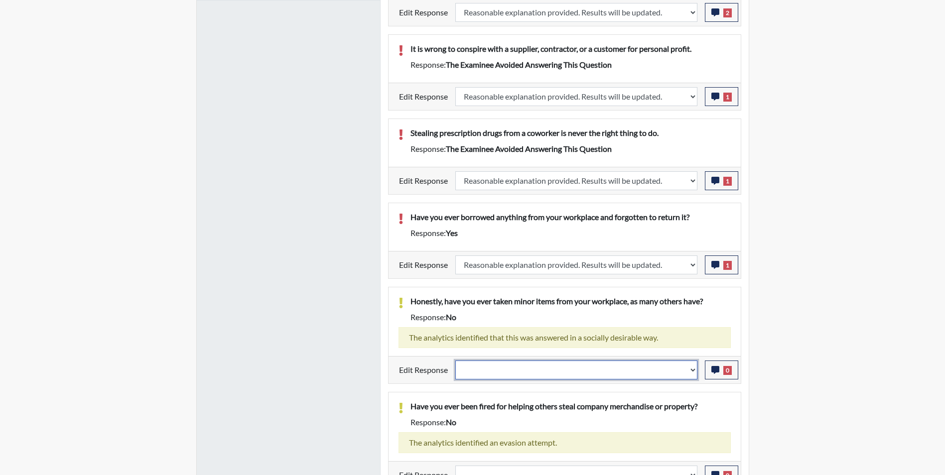
click at [521, 373] on select "Question is not relevant. Results will be updated. Reasonable explanation provi…" at bounding box center [576, 370] width 242 height 19
select select "reasonable-explanation-provided"
click at [455, 361] on select "Question is not relevant. Results will be updated. Reasonable explanation provi…" at bounding box center [576, 370] width 242 height 19
select select
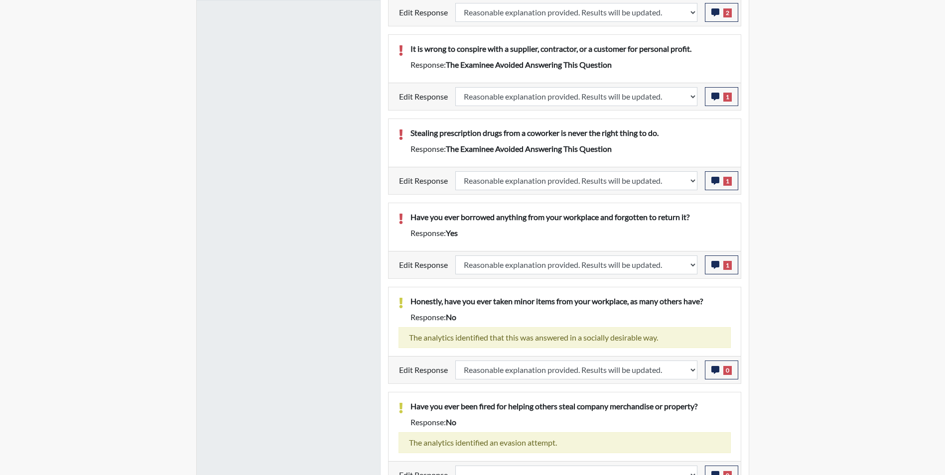
select select
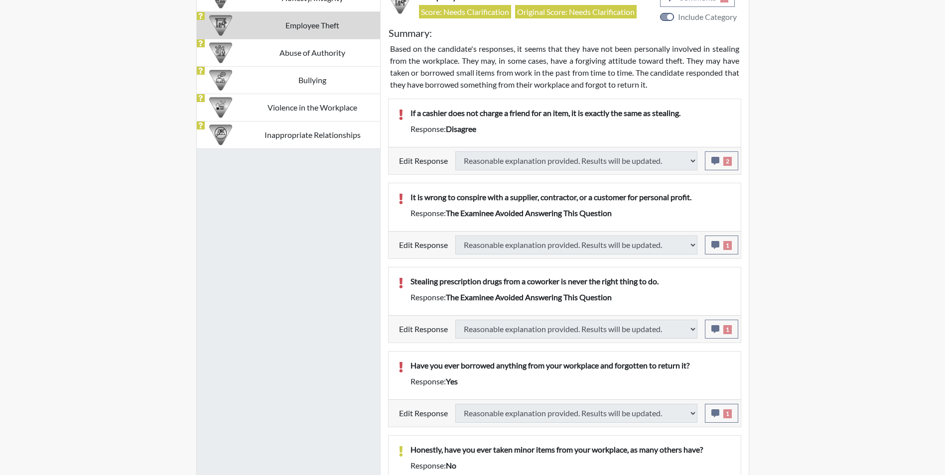
select select
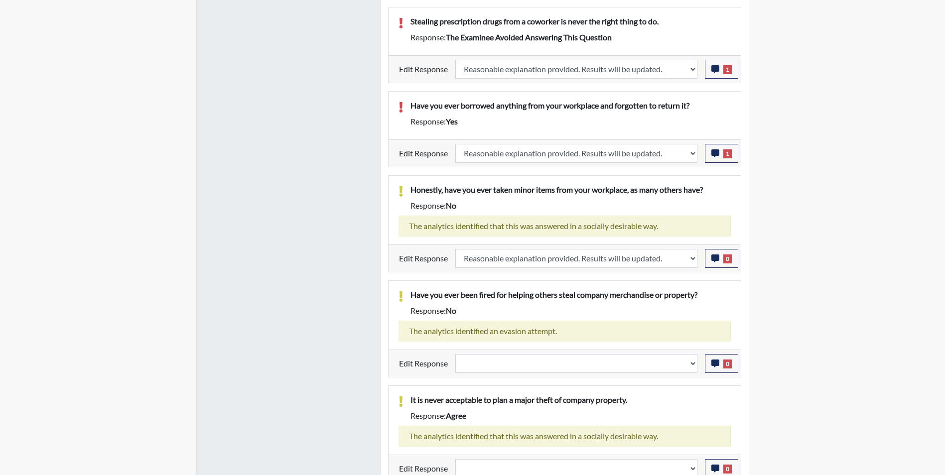
scroll to position [954, 0]
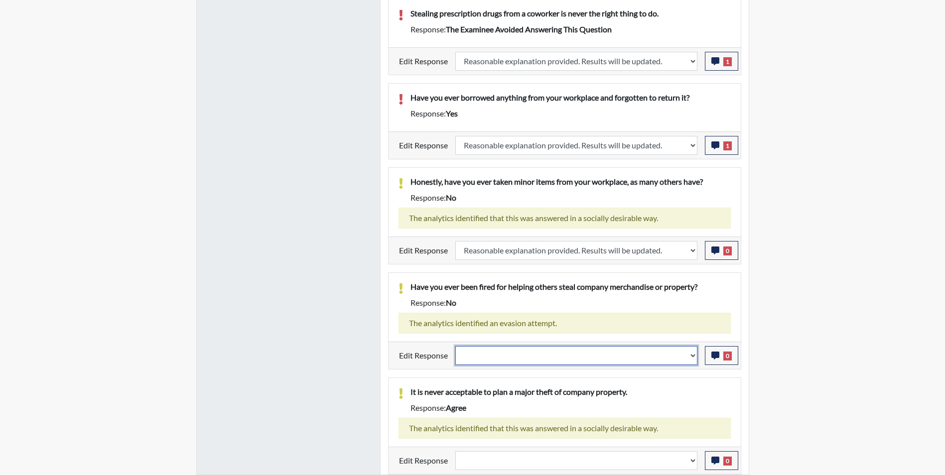
click at [480, 361] on select "Question is not relevant. Results will be updated. Reasonable explanation provi…" at bounding box center [576, 355] width 242 height 19
select select "reasonable-explanation-provided"
click at [455, 346] on select "Question is not relevant. Results will be updated. Reasonable explanation provi…" at bounding box center [576, 355] width 242 height 19
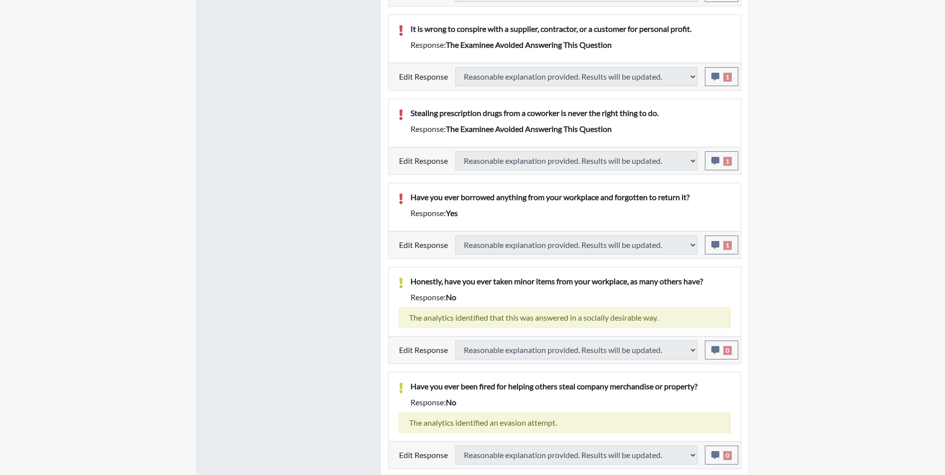
select select
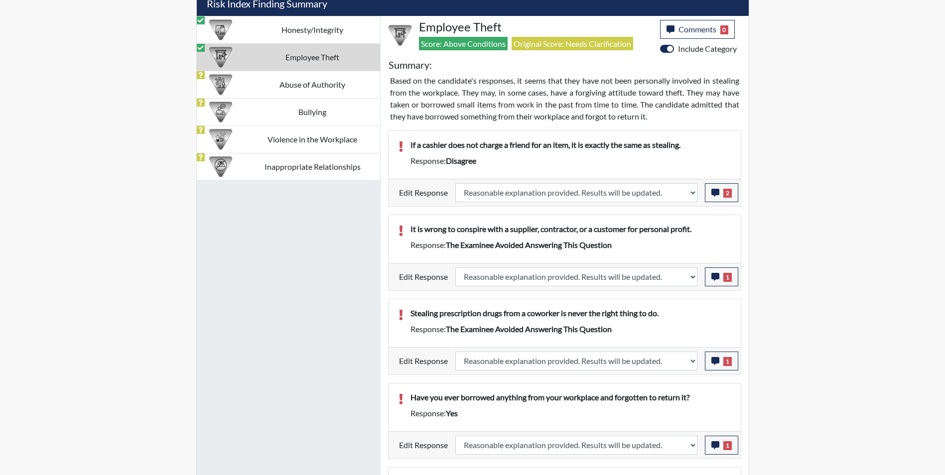
scroll to position [165, 414]
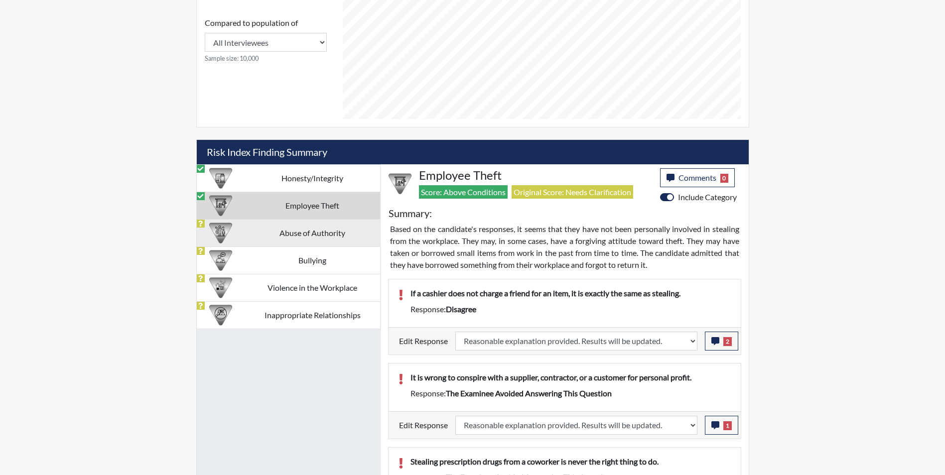
click at [271, 240] on td "Abuse of Authority" at bounding box center [312, 232] width 135 height 27
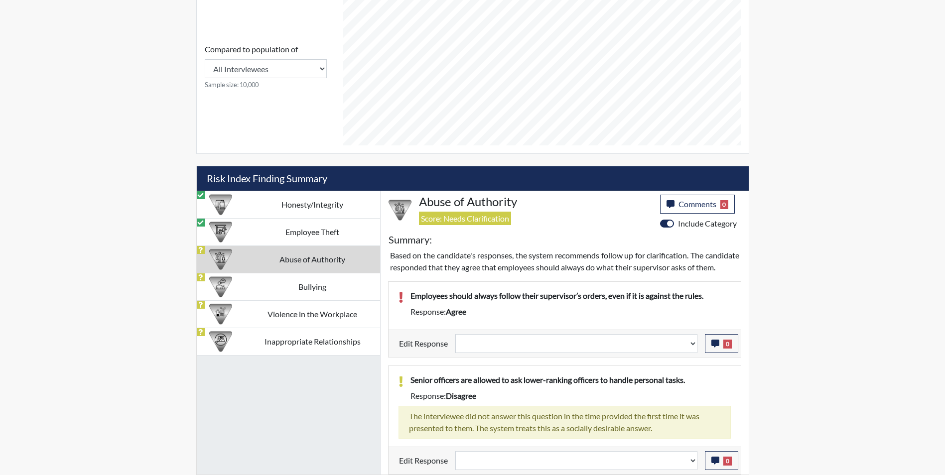
scroll to position [492, 0]
click at [545, 347] on select "Question is not relevant. Results will be updated. Reasonable explanation provi…" at bounding box center [576, 343] width 242 height 19
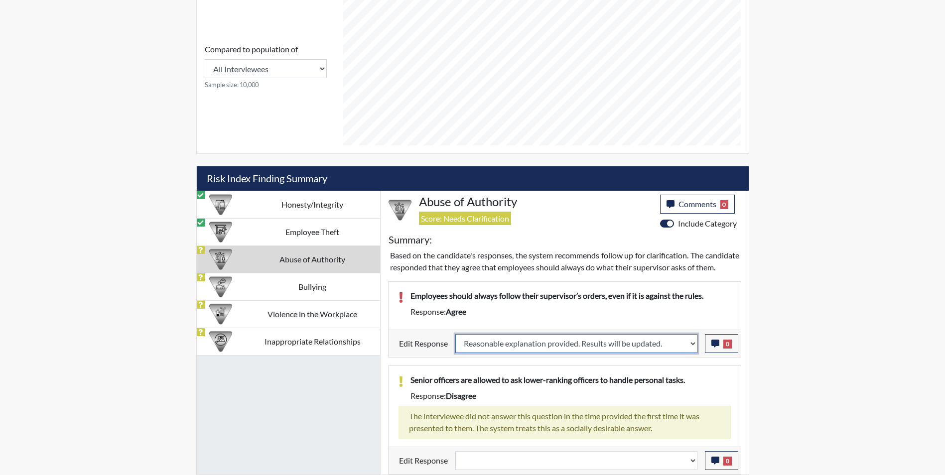
click at [455, 334] on select "Question is not relevant. Results will be updated. Reasonable explanation provi…" at bounding box center [576, 343] width 242 height 19
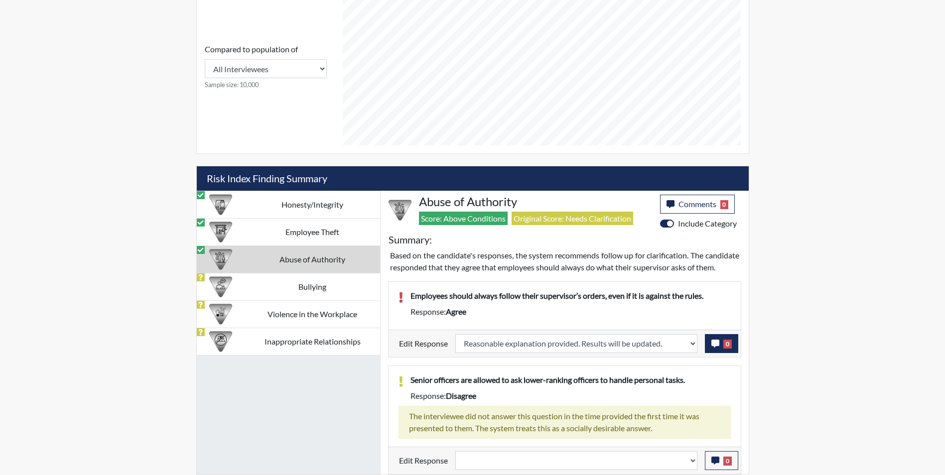
scroll to position [165, 414]
click at [716, 345] on icon "button" at bounding box center [715, 344] width 8 height 8
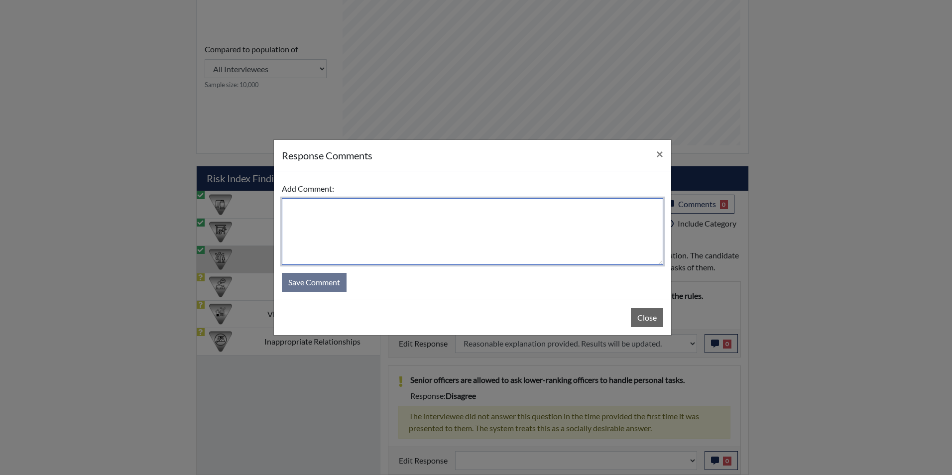
click at [397, 244] on textarea at bounding box center [473, 231] width 382 height 67
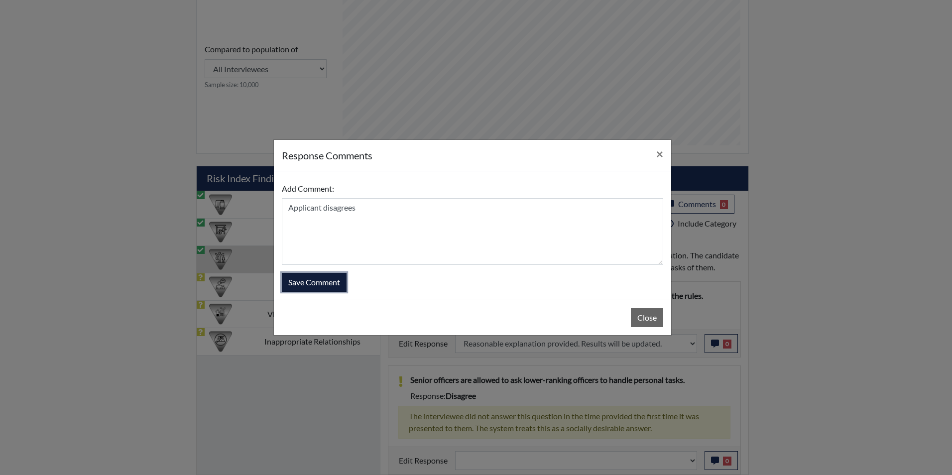
click at [325, 288] on button "Save Comment" at bounding box center [314, 282] width 65 height 19
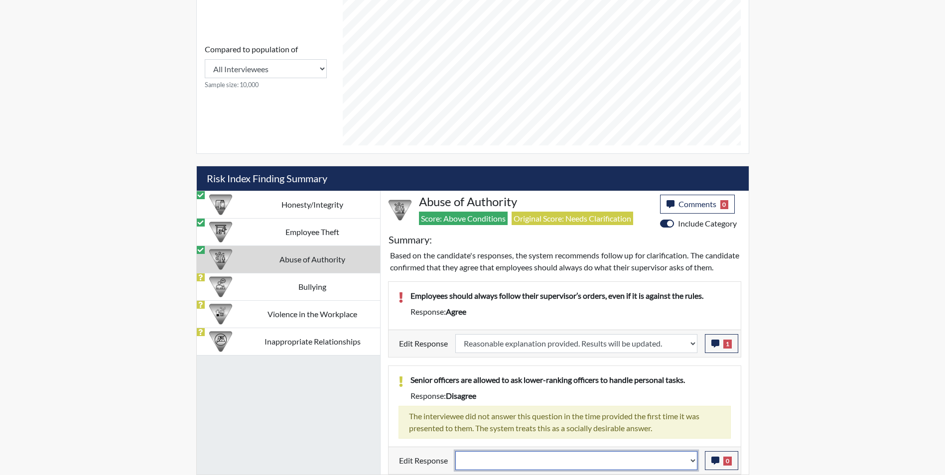
click at [483, 463] on select "Question is not relevant. Results will be updated. Reasonable explanation provi…" at bounding box center [576, 460] width 242 height 19
click at [455, 451] on select "Question is not relevant. Results will be updated. Reasonable explanation provi…" at bounding box center [576, 460] width 242 height 19
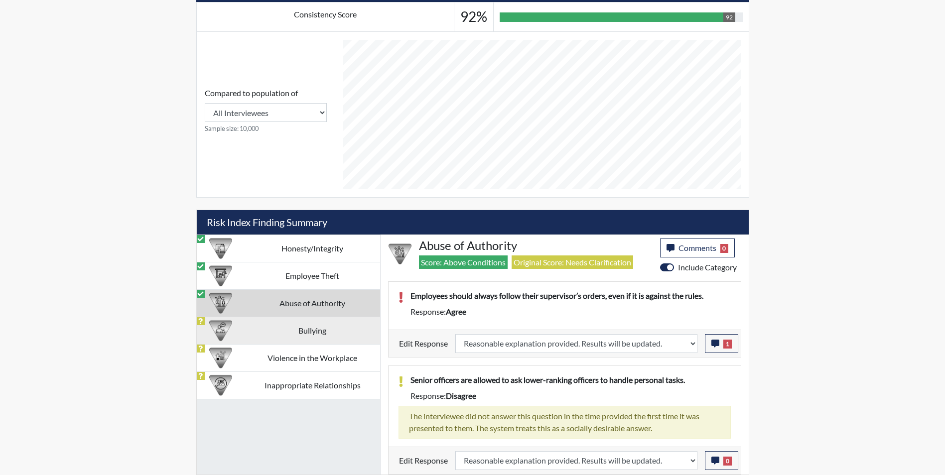
click at [266, 338] on td "Bullying" at bounding box center [312, 330] width 135 height 27
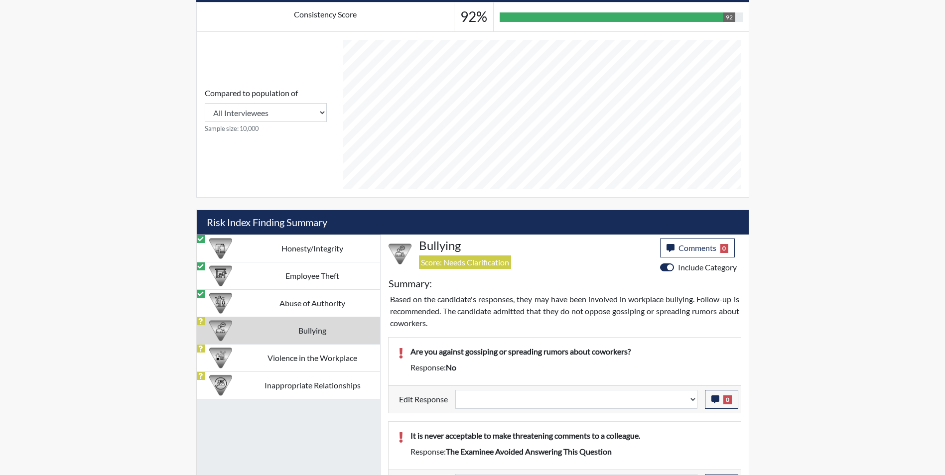
scroll to position [459, 0]
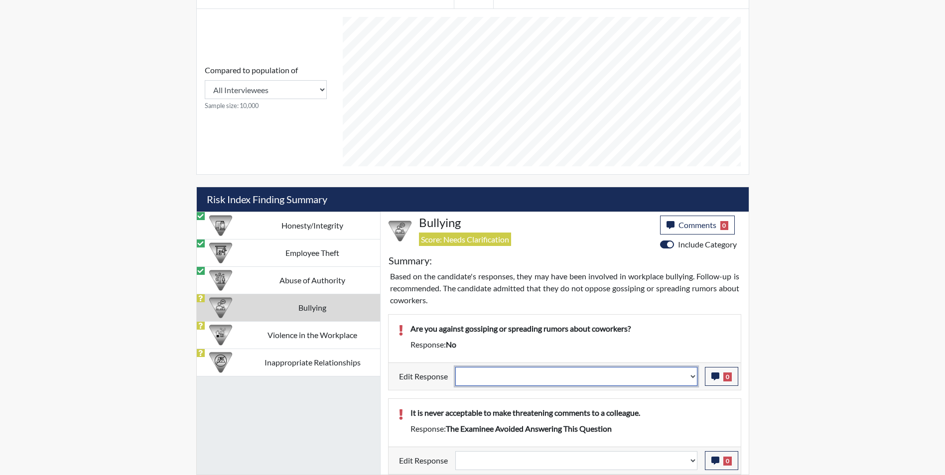
click at [566, 379] on select "Question is not relevant. Results will be updated. Reasonable explanation provi…" at bounding box center [576, 376] width 242 height 19
click at [455, 367] on select "Question is not relevant. Results will be updated. Reasonable explanation provi…" at bounding box center [576, 376] width 242 height 19
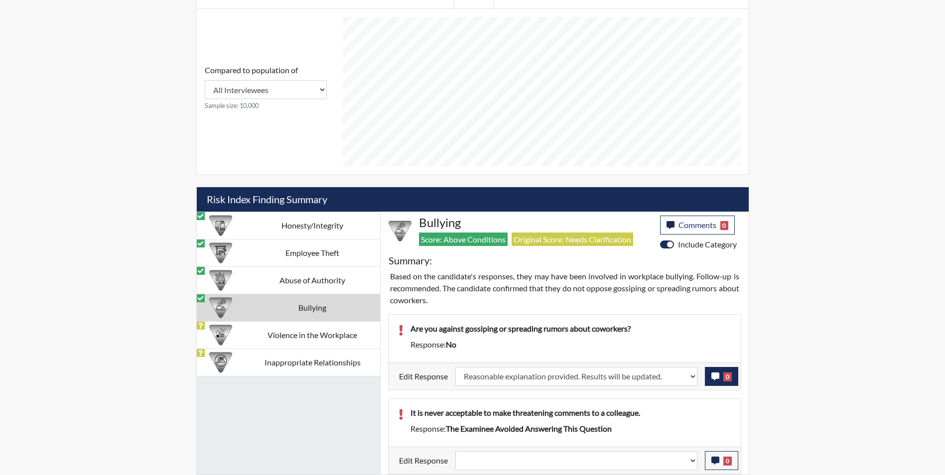
scroll to position [165, 414]
click at [713, 376] on icon "button" at bounding box center [715, 377] width 8 height 8
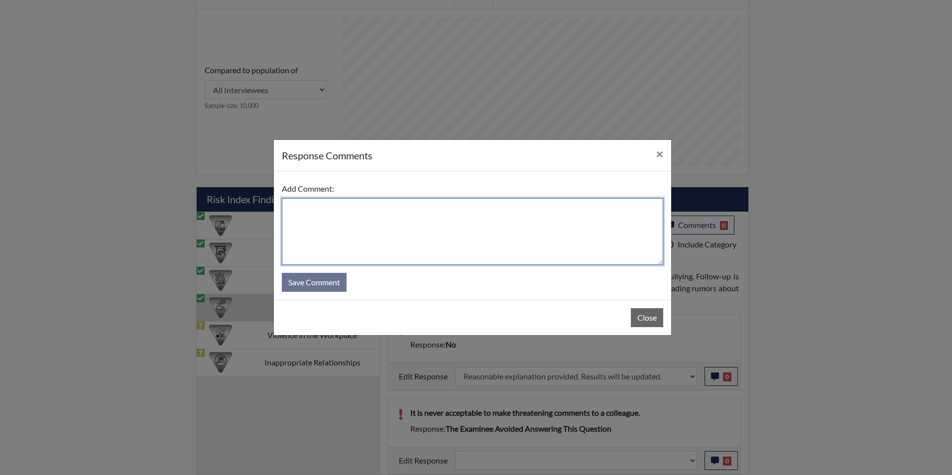
click at [390, 218] on textarea at bounding box center [473, 231] width 382 height 67
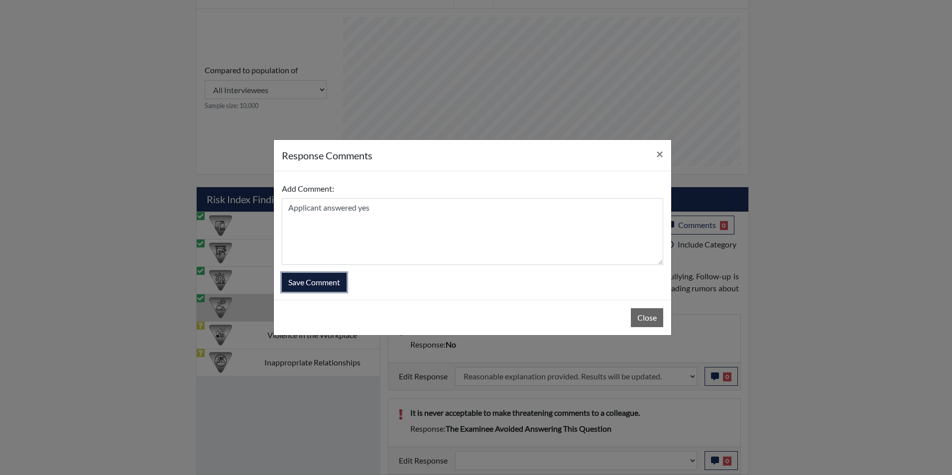
click at [317, 280] on button "Save Comment" at bounding box center [314, 282] width 65 height 19
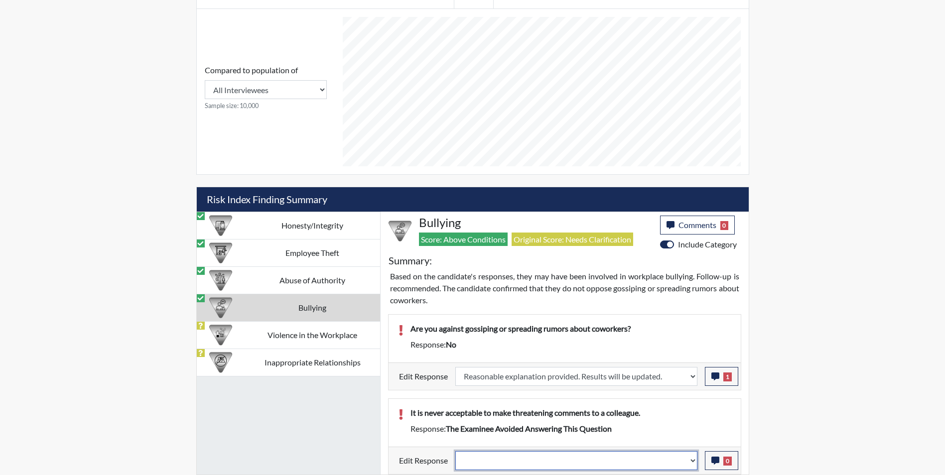
click at [512, 467] on select "Question is not relevant. Results will be updated. Reasonable explanation provi…" at bounding box center [576, 460] width 242 height 19
click at [455, 451] on select "Question is not relevant. Results will be updated. Reasonable explanation provi…" at bounding box center [576, 460] width 242 height 19
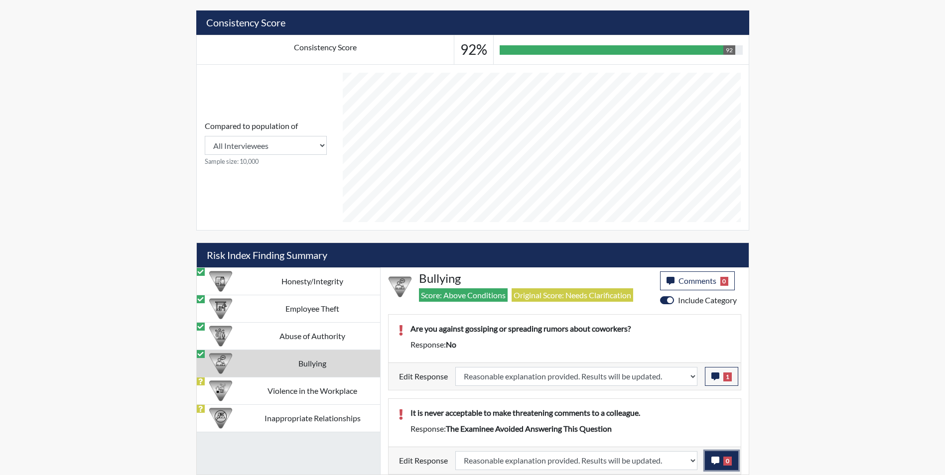
click at [715, 462] on icon "button" at bounding box center [715, 461] width 8 height 8
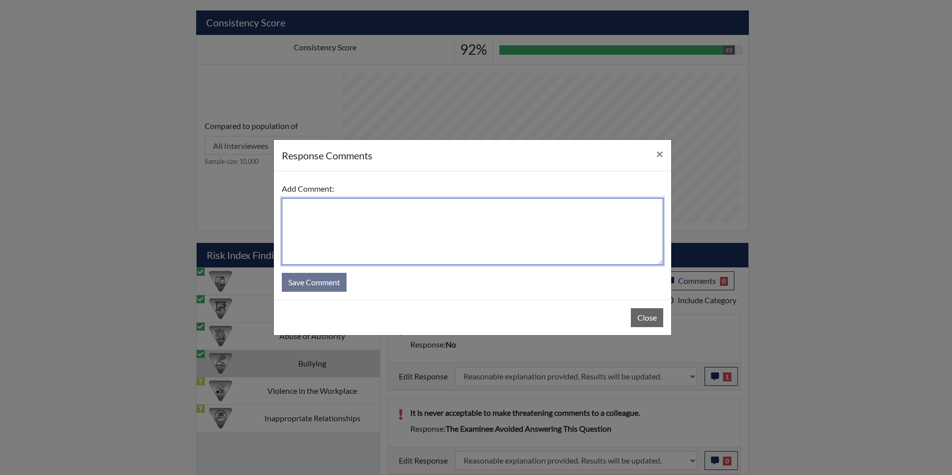
click at [355, 228] on textarea at bounding box center [473, 231] width 382 height 67
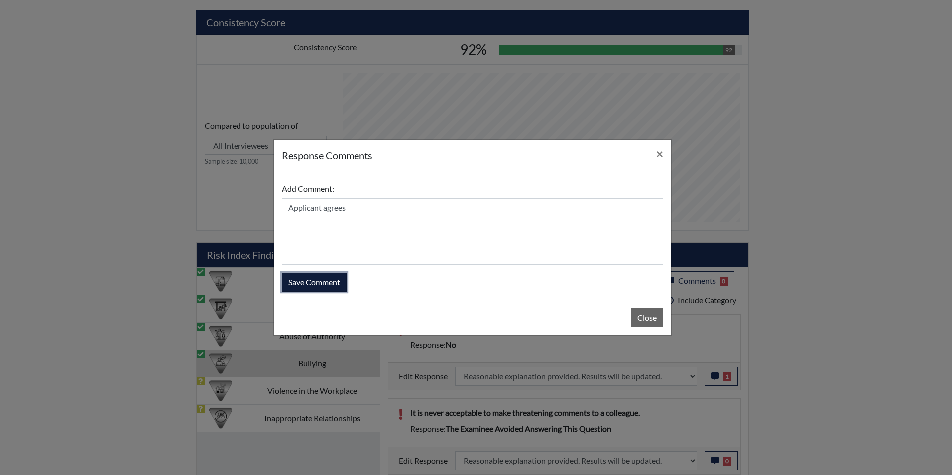
click at [340, 286] on button "Save Comment" at bounding box center [314, 282] width 65 height 19
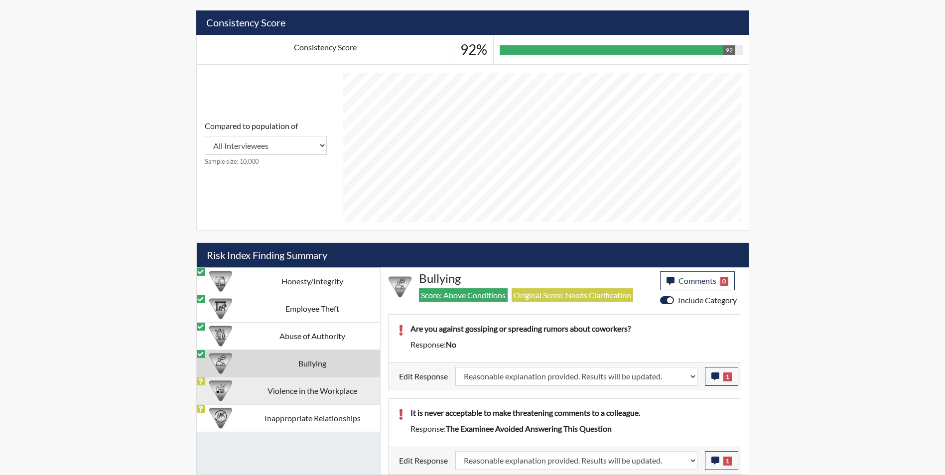
click at [266, 393] on td "Violence in the Workplace" at bounding box center [312, 390] width 135 height 27
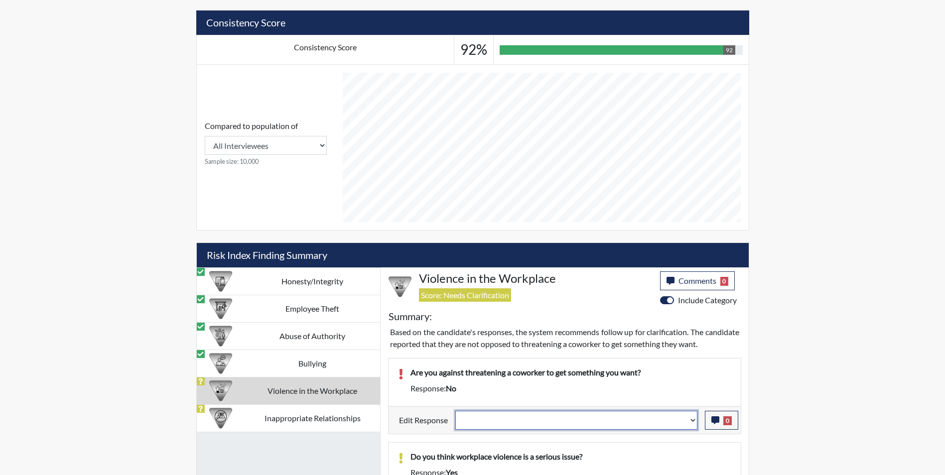
click at [510, 421] on select "Question is not relevant. Results will be updated. Reasonable explanation provi…" at bounding box center [576, 420] width 242 height 19
click at [455, 411] on select "Question is not relevant. Results will be updated. Reasonable explanation provi…" at bounding box center [576, 420] width 242 height 19
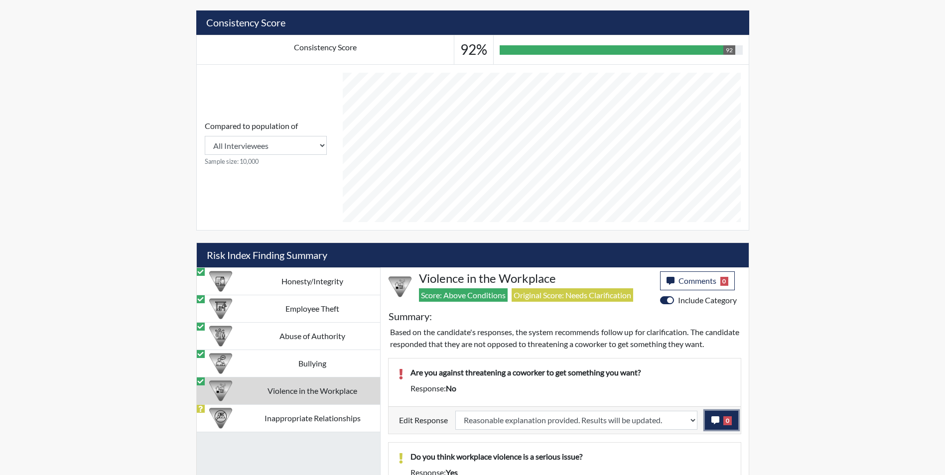
click at [716, 424] on icon "button" at bounding box center [715, 420] width 8 height 8
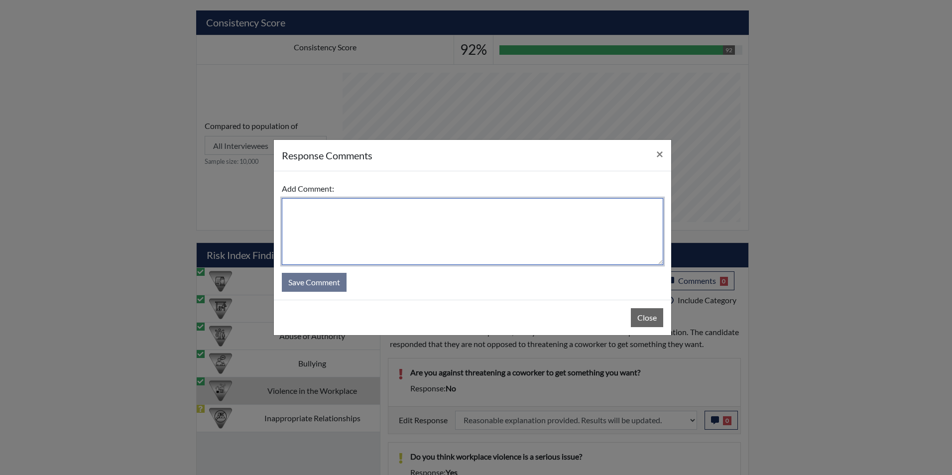
click at [324, 229] on textarea at bounding box center [473, 231] width 382 height 67
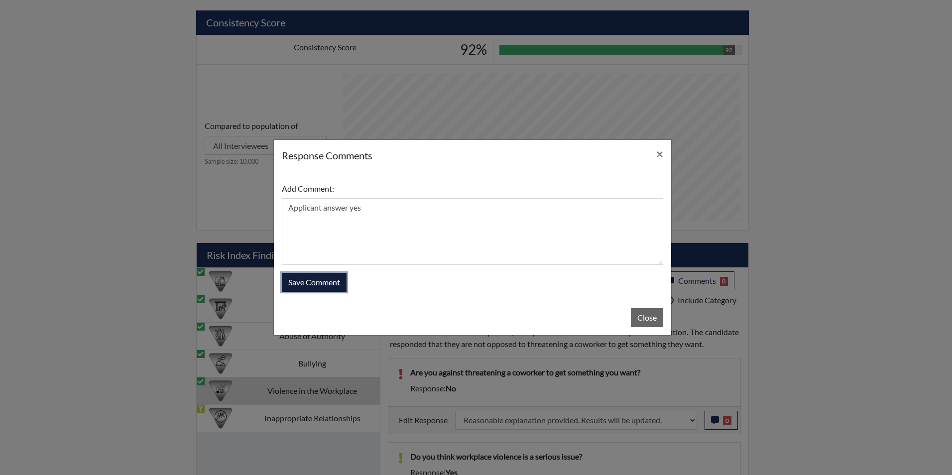
click at [320, 279] on button "Save Comment" at bounding box center [314, 282] width 65 height 19
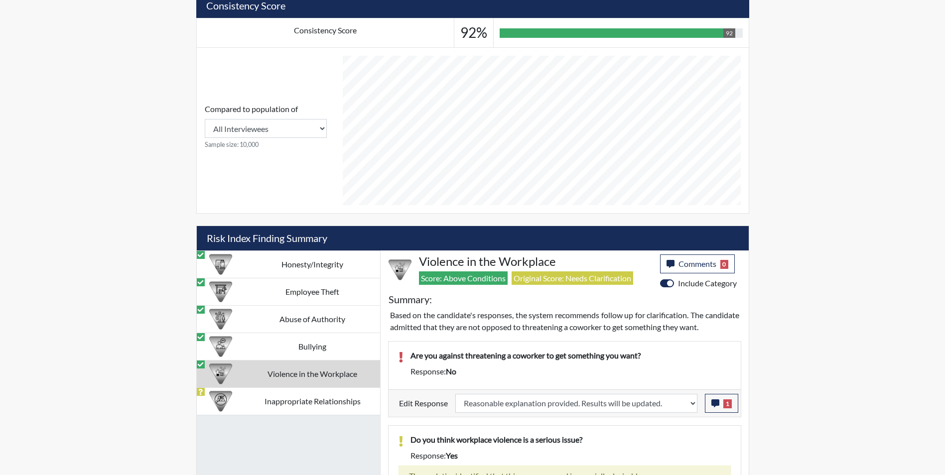
scroll to position [468, 0]
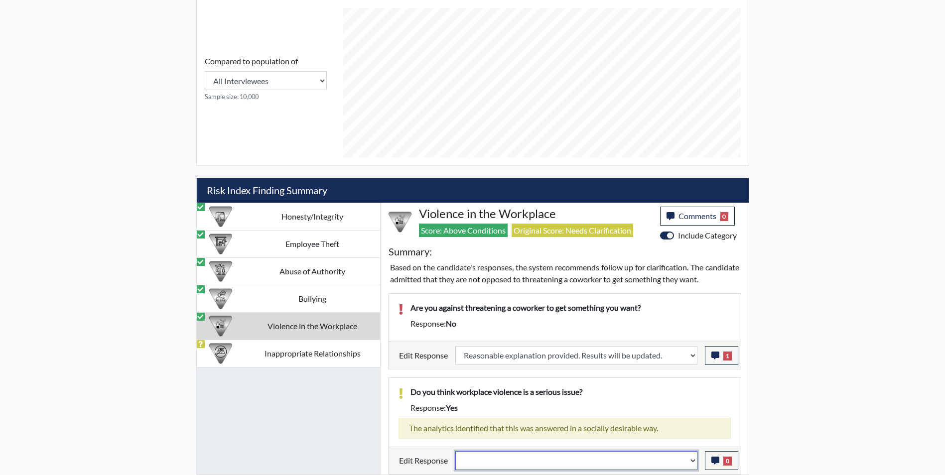
click at [487, 457] on select "Question is not relevant. Results will be updated. Reasonable explanation provi…" at bounding box center [576, 460] width 242 height 19
click at [455, 451] on select "Question is not relevant. Results will be updated. Reasonable explanation provi…" at bounding box center [576, 460] width 242 height 19
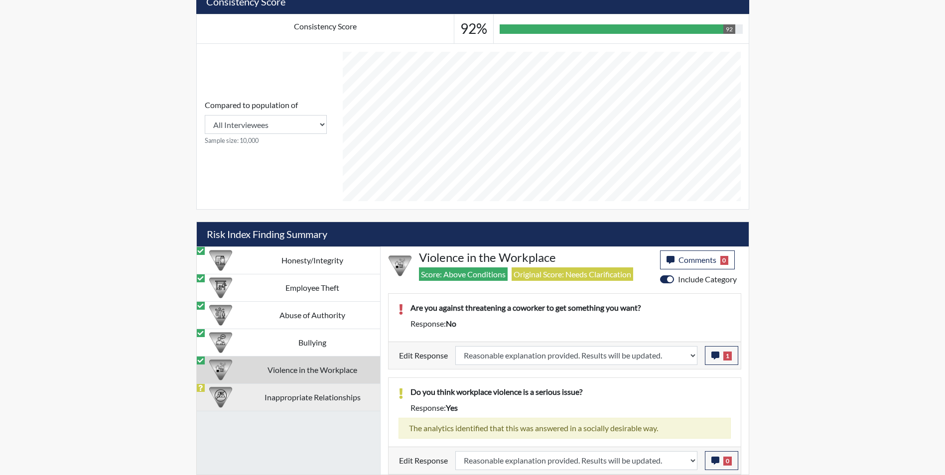
scroll to position [165, 414]
click at [269, 400] on td "Inappropriate Relationships" at bounding box center [312, 397] width 135 height 27
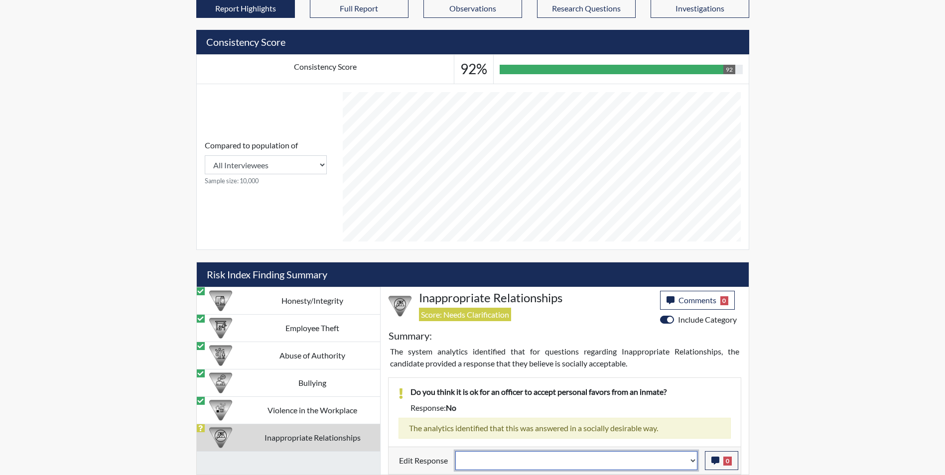
drag, startPoint x: 596, startPoint y: 466, endPoint x: 564, endPoint y: 467, distance: 31.9
click at [596, 466] on select "Question is not relevant. Results will be updated. Reasonable explanation provi…" at bounding box center [576, 460] width 242 height 19
click at [455, 451] on select "Question is not relevant. Results will be updated. Reasonable explanation provi…" at bounding box center [576, 460] width 242 height 19
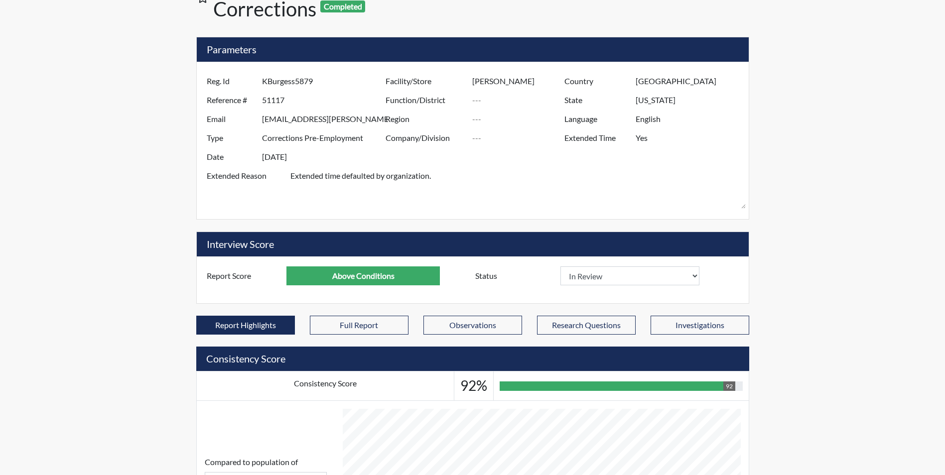
scroll to position [62, 0]
